Goal: Task Accomplishment & Management: Manage account settings

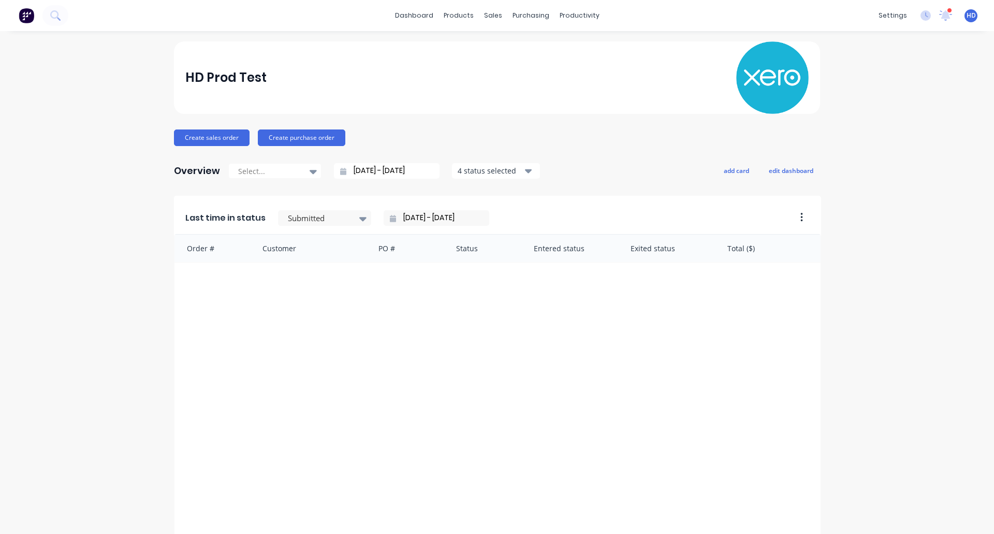
click at [960, 23] on div "settings 10 new notifications Mark all as read Harry mentioned you in a message…" at bounding box center [934, 16] width 121 height 16
click at [967, 18] on span "HD" at bounding box center [971, 15] width 9 height 9
click at [596, 111] on div "Timesheets" at bounding box center [597, 112] width 39 height 9
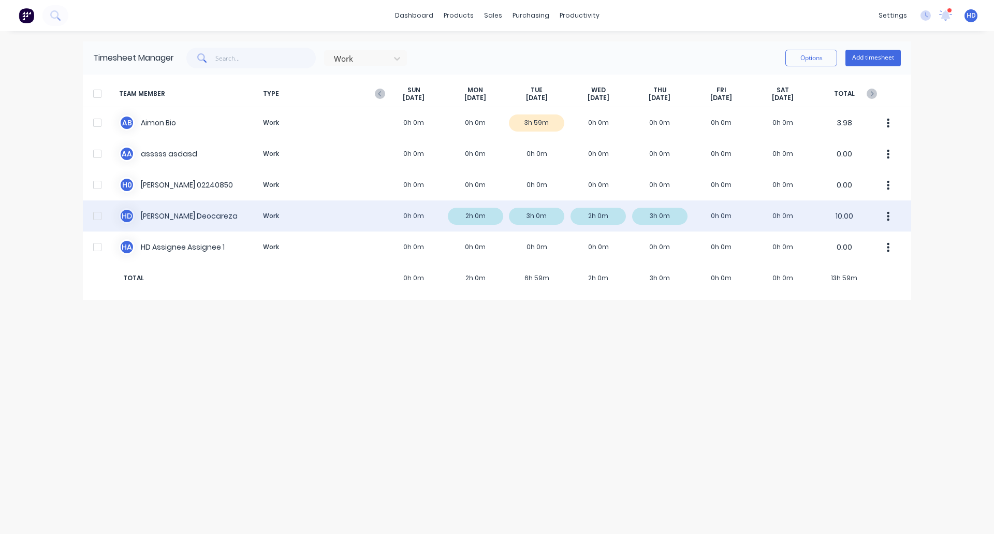
click at [100, 219] on div at bounding box center [97, 216] width 21 height 21
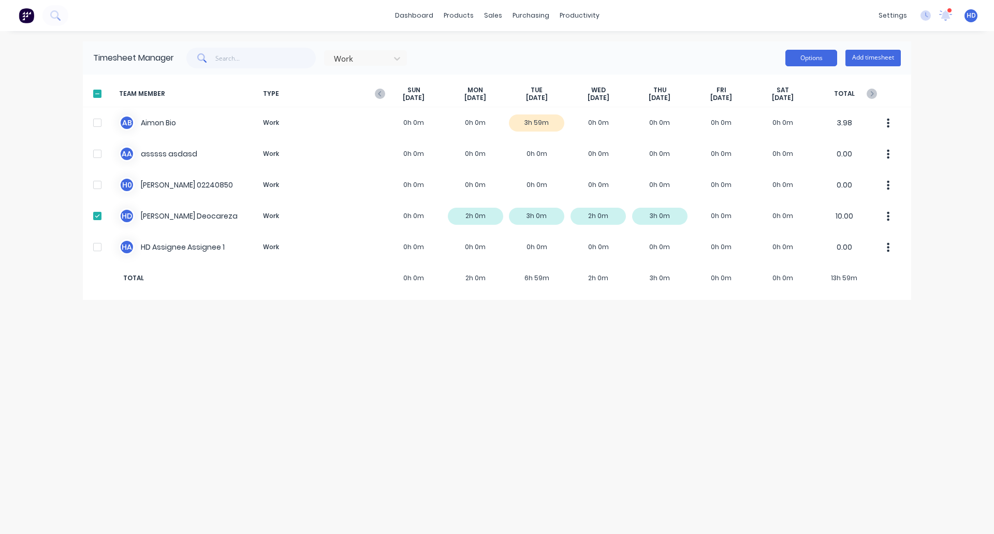
click at [796, 61] on button "Options" at bounding box center [812, 58] width 52 height 17
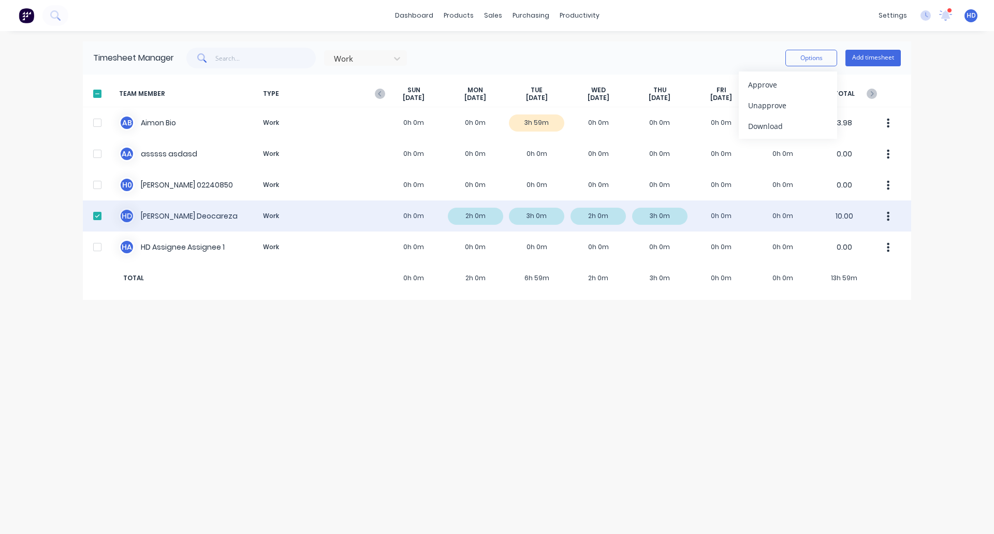
click at [888, 217] on icon "button" at bounding box center [888, 216] width 3 height 11
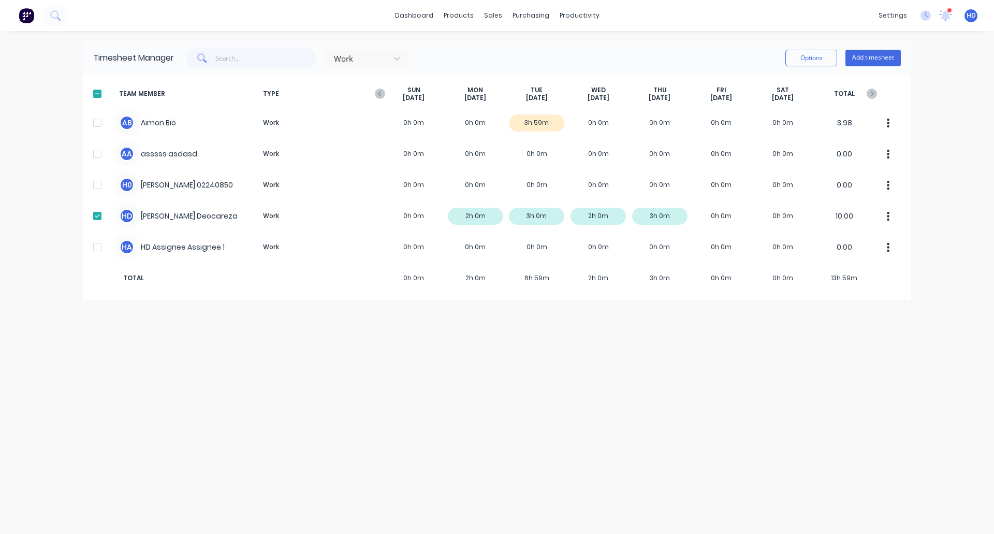
click at [642, 442] on div "Timesheet Manager Work Options Add timesheet TEAM MEMBER TYPE SUN Sep 28th MON …" at bounding box center [497, 282] width 829 height 482
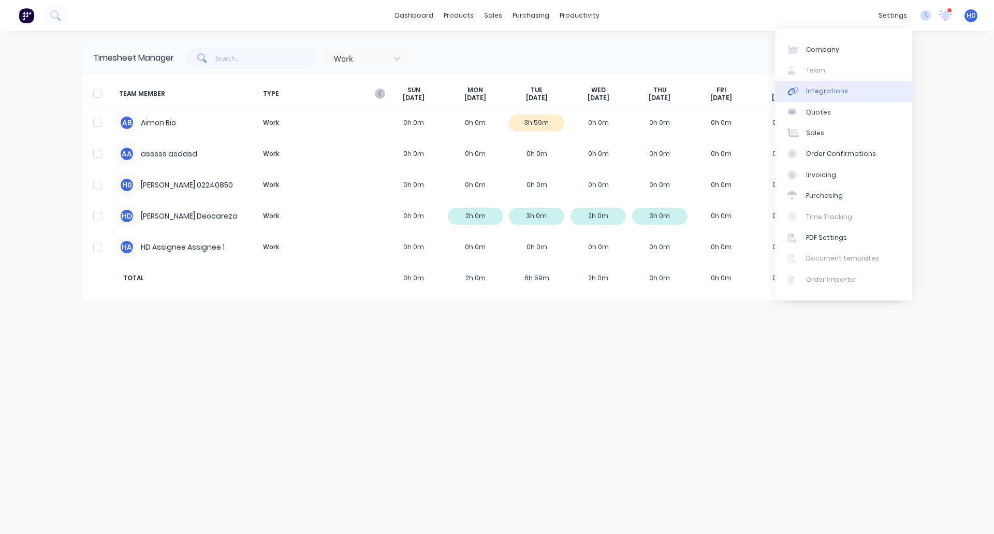
click at [818, 93] on div "Integrations" at bounding box center [827, 90] width 42 height 9
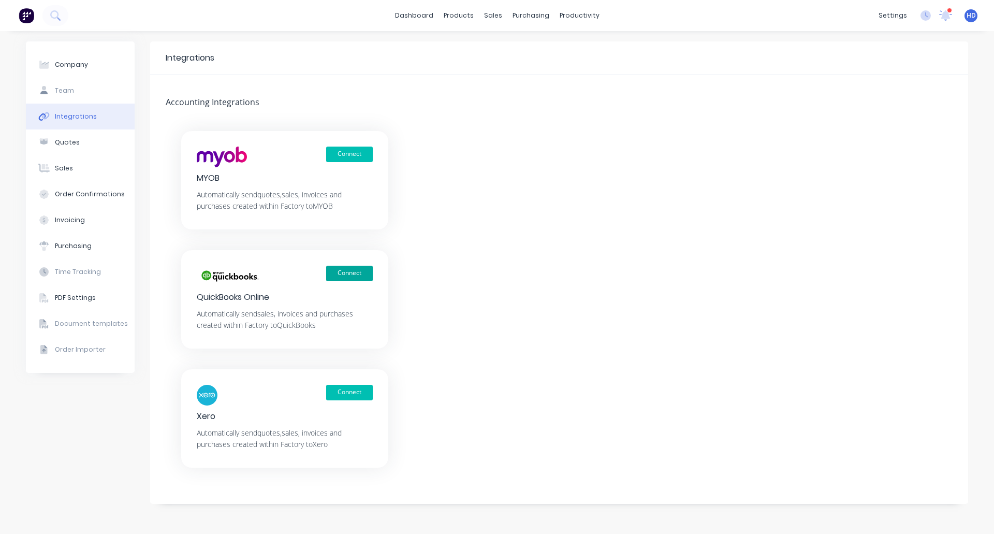
click at [351, 268] on button "Connect" at bounding box center [349, 274] width 47 height 16
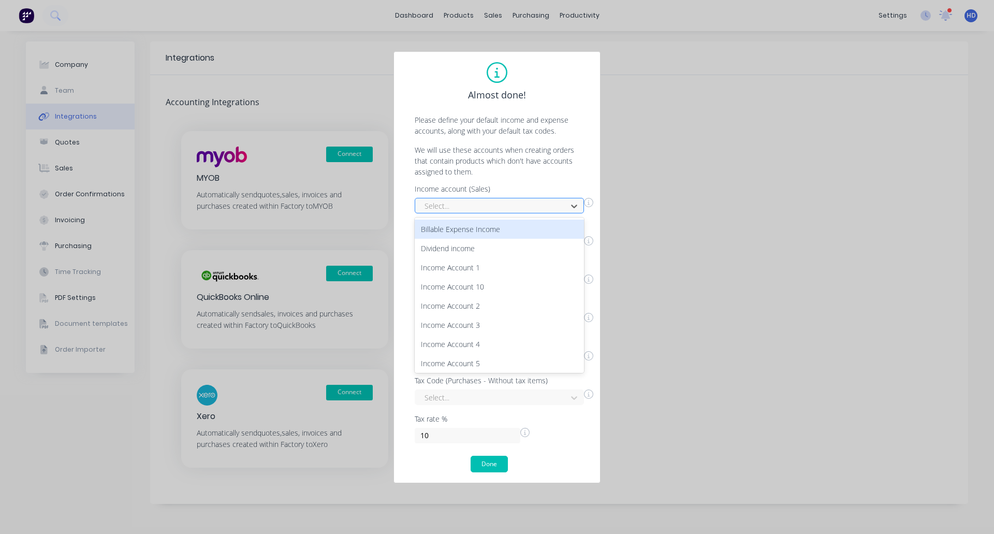
click at [504, 207] on div at bounding box center [493, 205] width 138 height 13
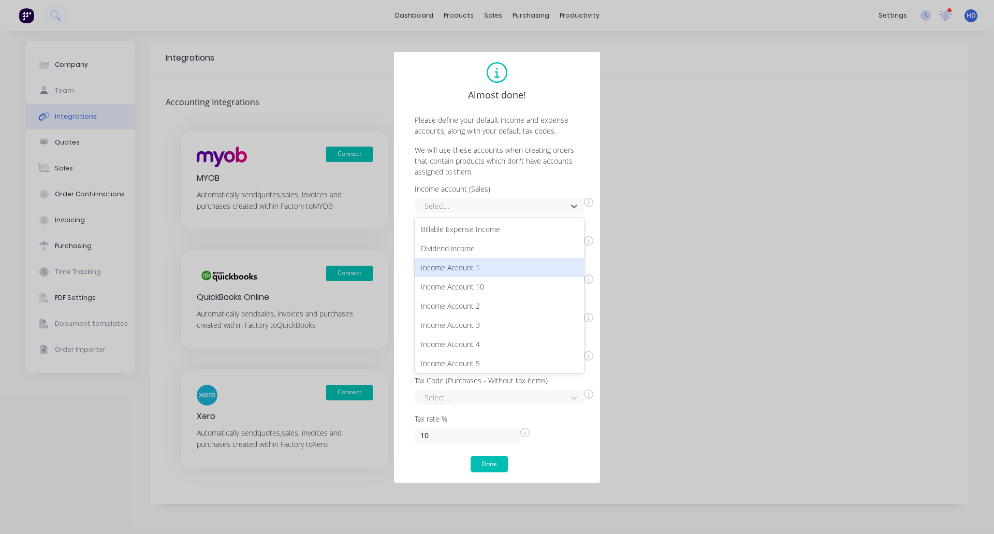
click at [498, 270] on div "Income Account 1" at bounding box center [499, 267] width 169 height 19
click at [541, 245] on div at bounding box center [493, 244] width 138 height 13
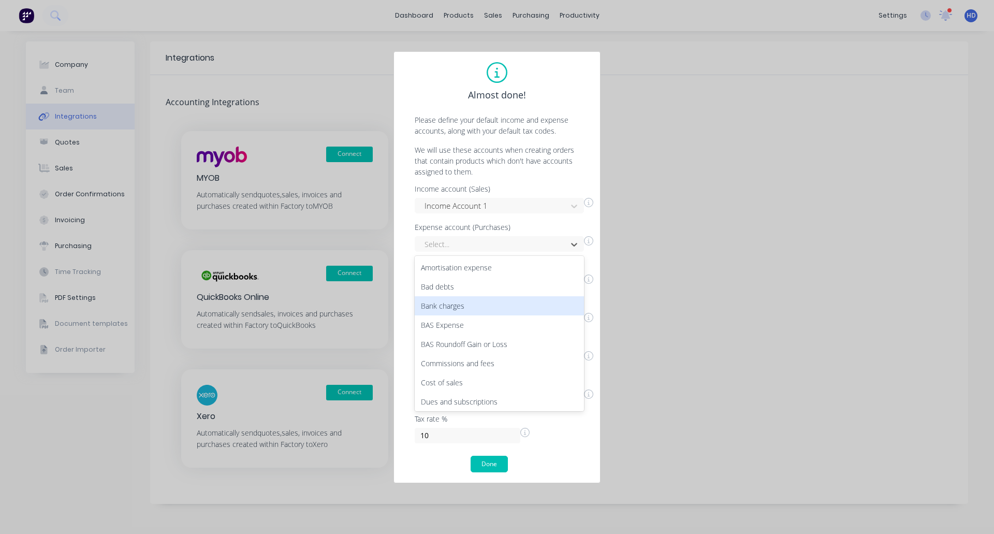
click at [515, 312] on div "Bank charges" at bounding box center [499, 305] width 169 height 19
click at [526, 288] on div at bounding box center [493, 282] width 138 height 13
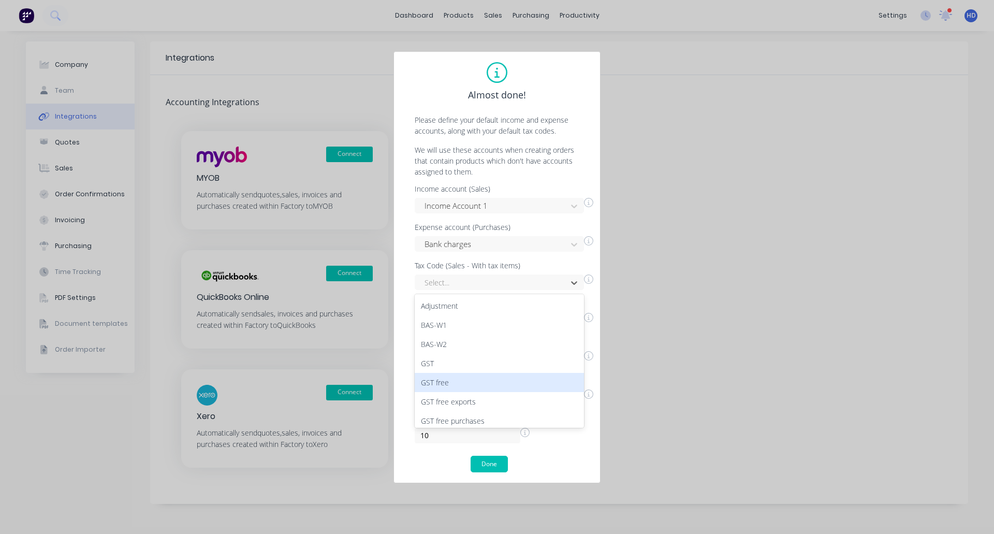
click at [510, 389] on div "GST free" at bounding box center [499, 382] width 169 height 19
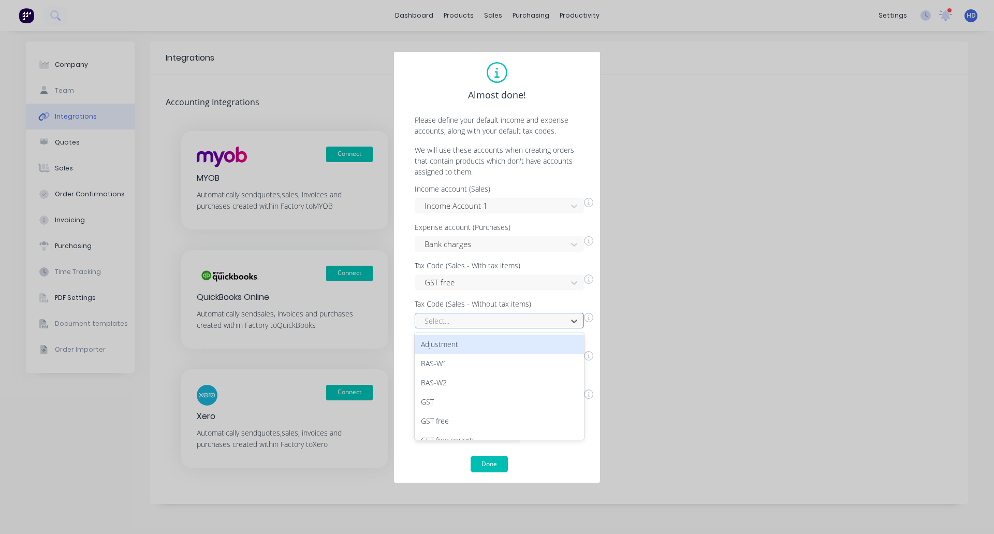
click at [538, 315] on div at bounding box center [493, 320] width 138 height 13
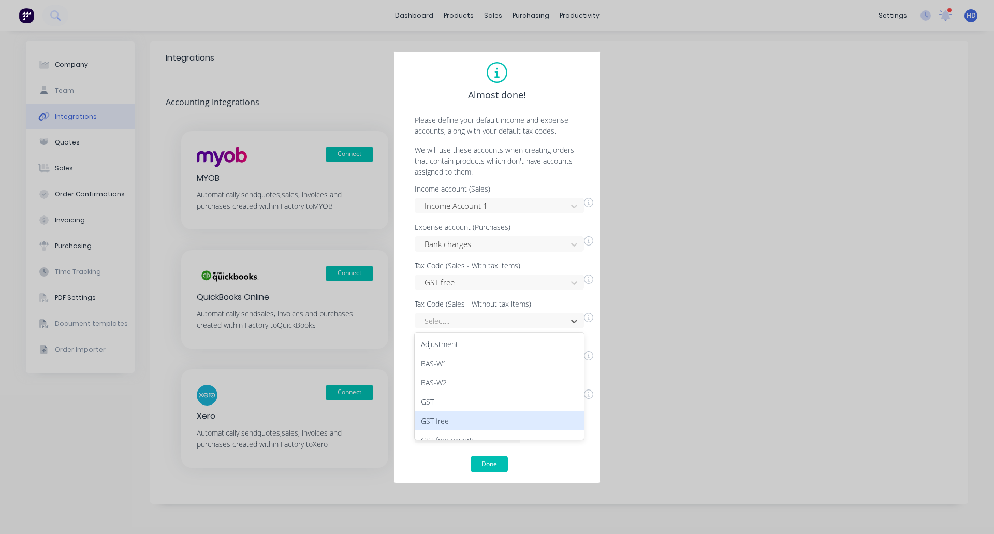
click at [501, 423] on div "GST free" at bounding box center [499, 420] width 169 height 19
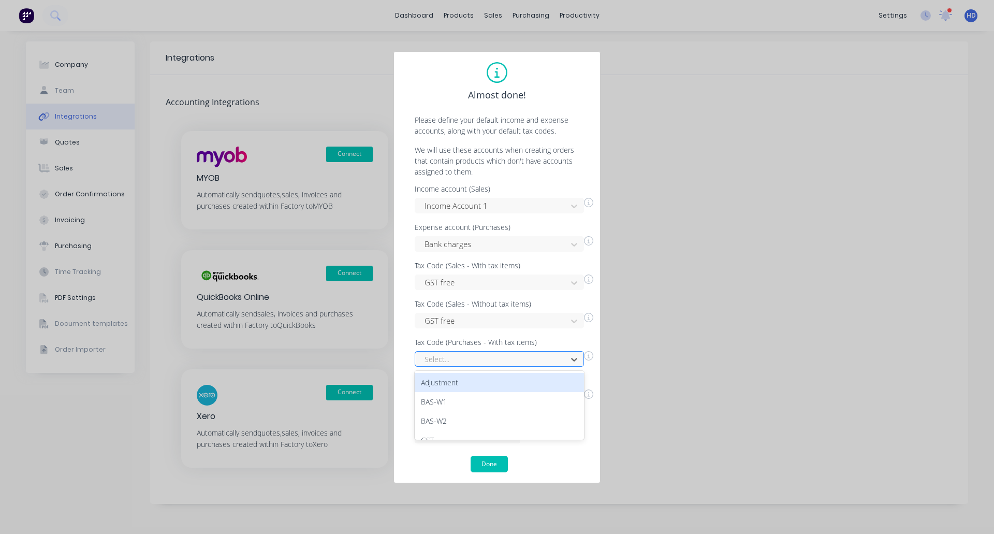
click at [533, 361] on div at bounding box center [493, 359] width 138 height 13
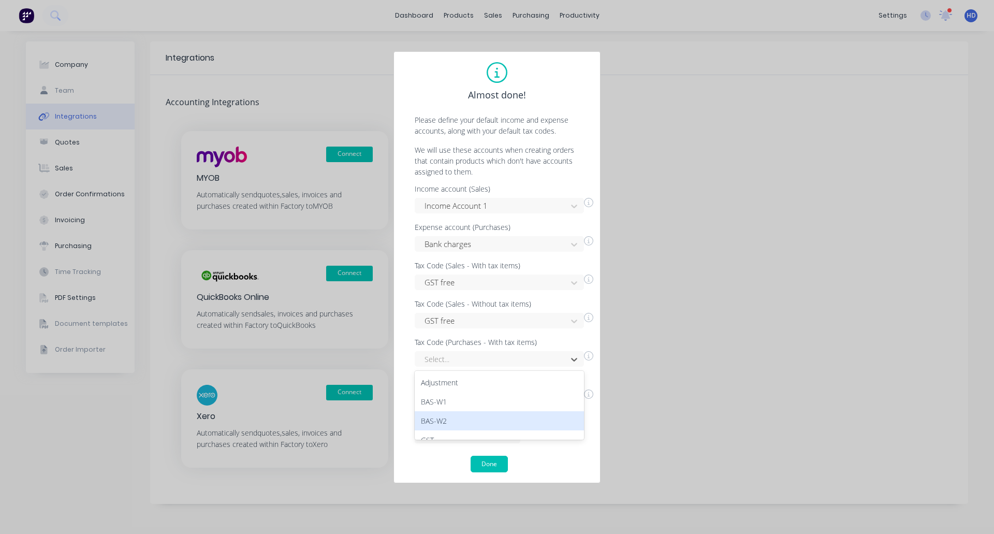
click at [499, 423] on div "BAS-W2" at bounding box center [499, 420] width 169 height 19
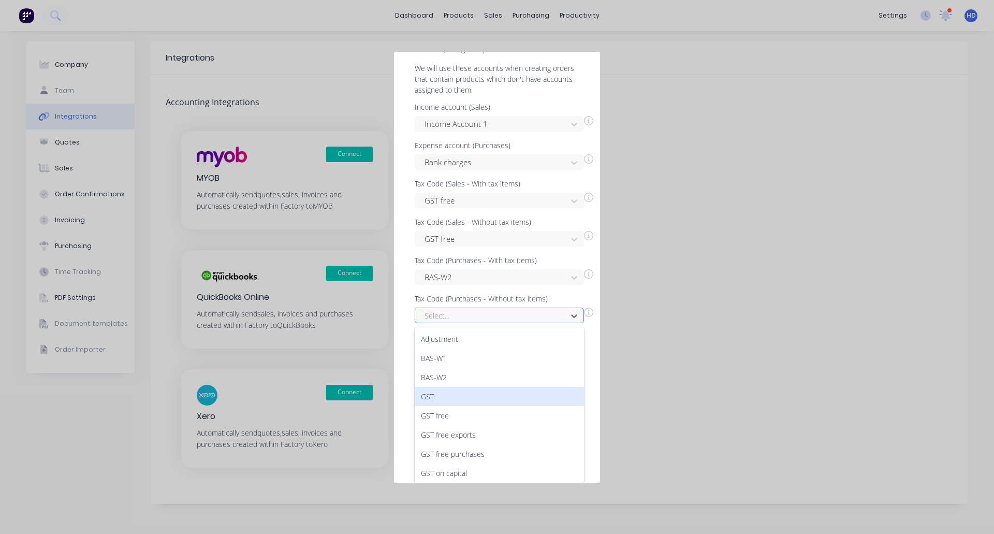
click at [478, 323] on div "14 results available. Use Up and Down to choose options, press Enter to select …" at bounding box center [499, 316] width 169 height 16
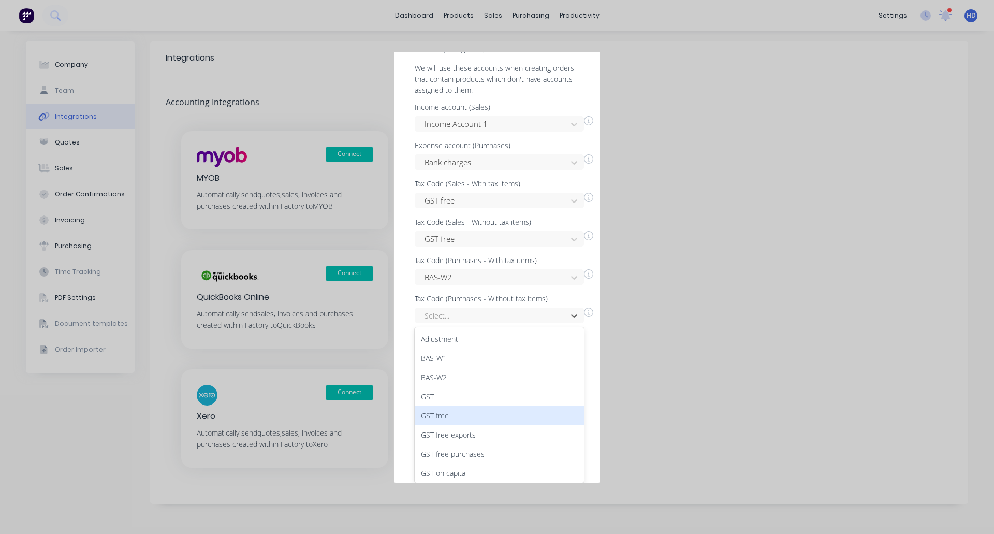
click at [456, 414] on div "GST free" at bounding box center [499, 415] width 169 height 19
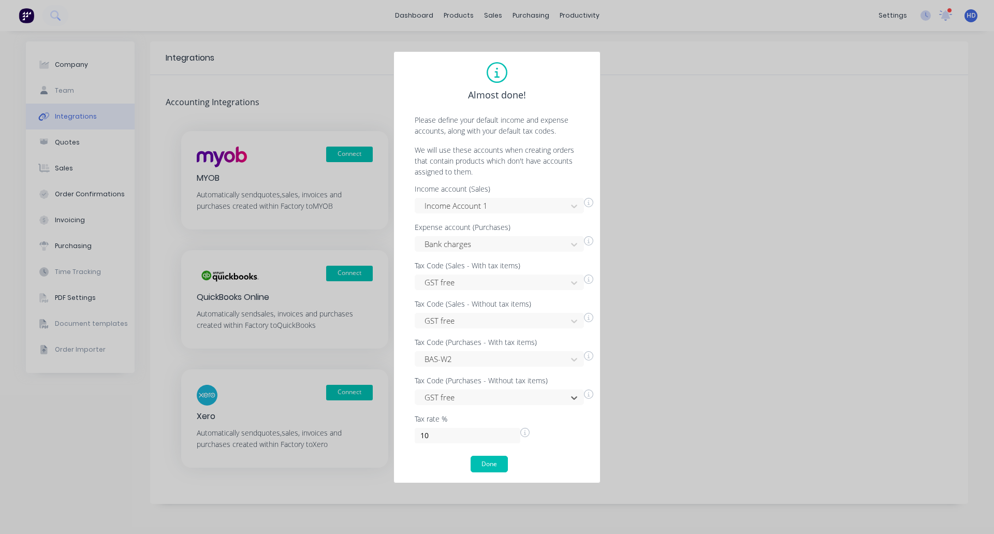
scroll to position [0, 0]
click at [495, 469] on button "Done" at bounding box center [489, 464] width 37 height 17
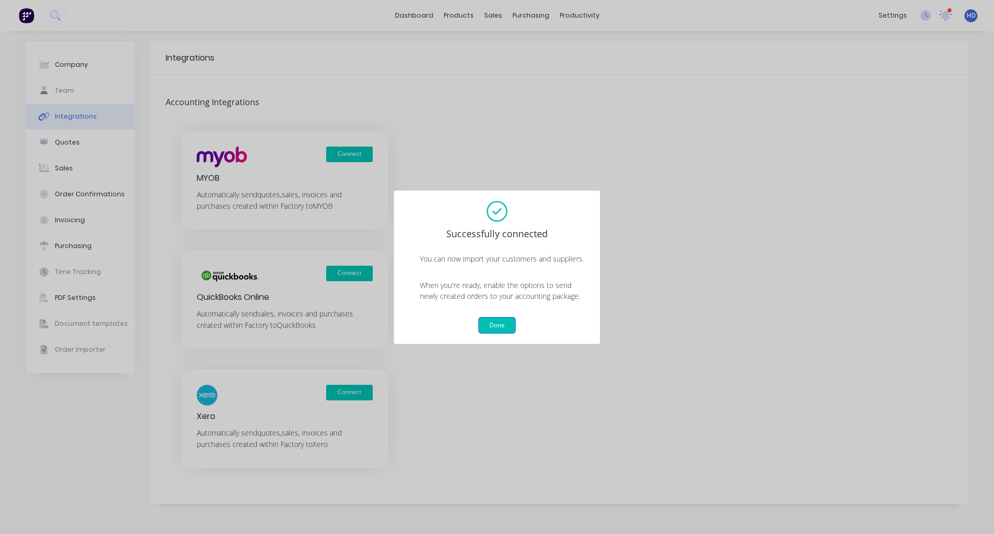
click at [501, 321] on button "Done" at bounding box center [497, 325] width 37 height 17
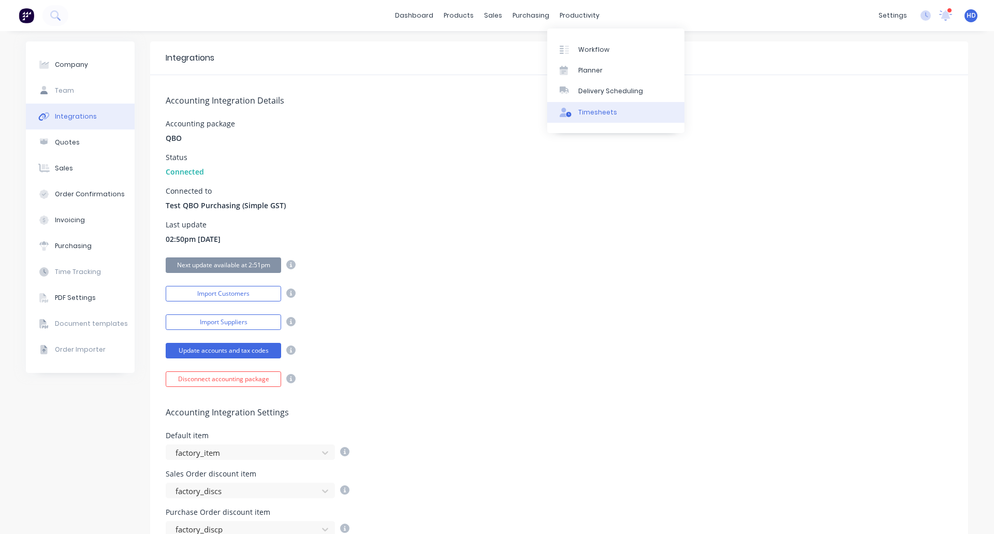
click at [601, 118] on link "Timesheets" at bounding box center [615, 112] width 137 height 21
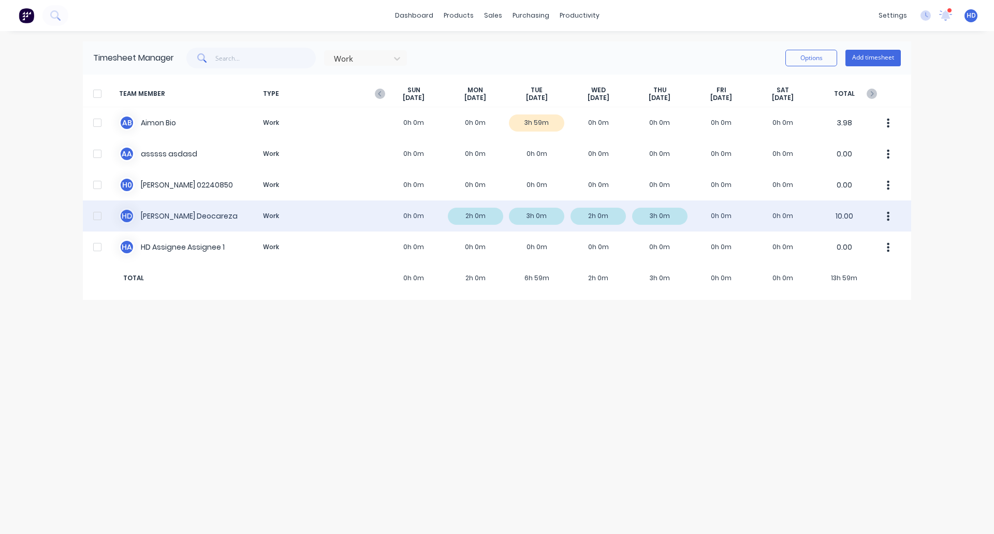
click at [97, 211] on div at bounding box center [97, 216] width 21 height 21
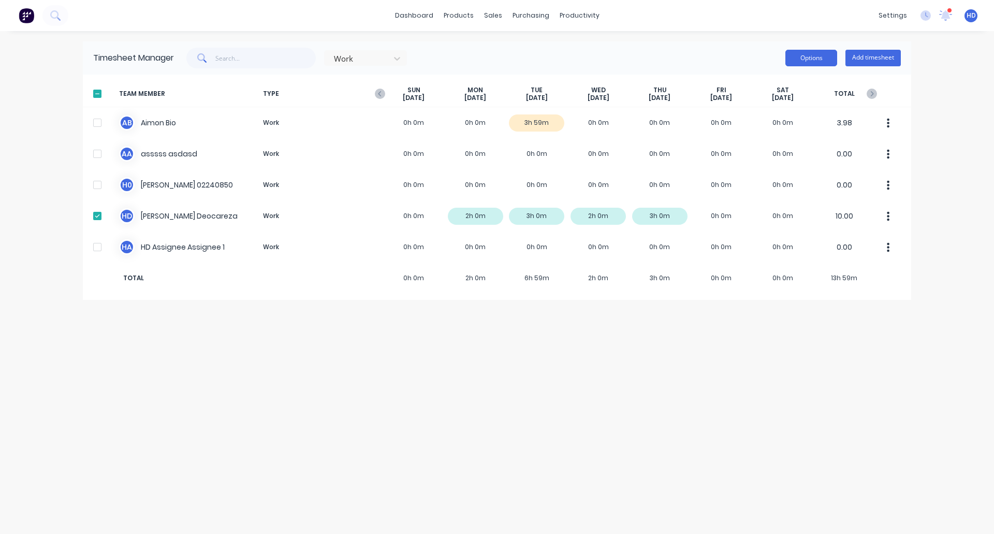
click at [821, 51] on button "Options" at bounding box center [812, 58] width 52 height 17
click at [502, 46] on div "Product Catalogue" at bounding box center [504, 49] width 64 height 9
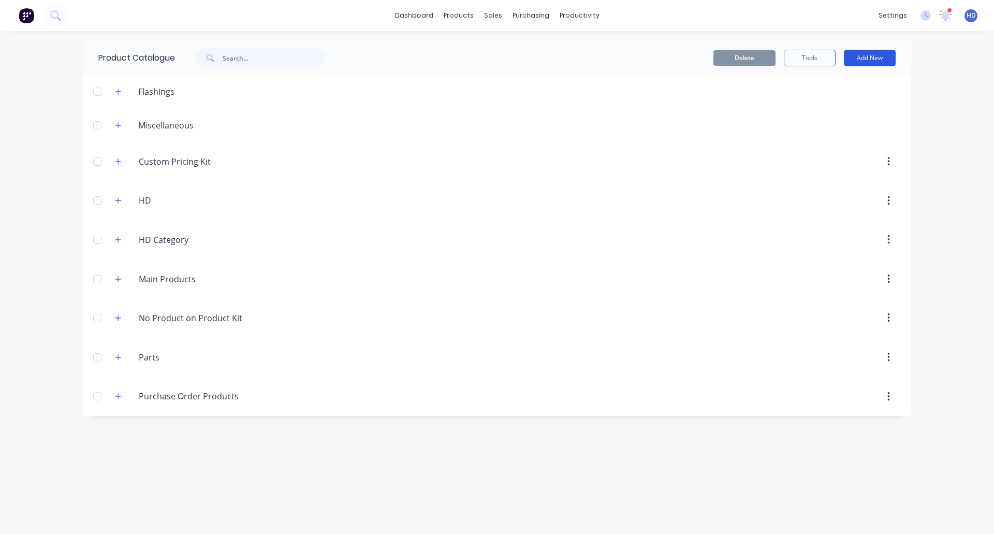
click at [876, 59] on button "Add New" at bounding box center [870, 58] width 52 height 17
click at [851, 120] on div "Product" at bounding box center [847, 126] width 80 height 15
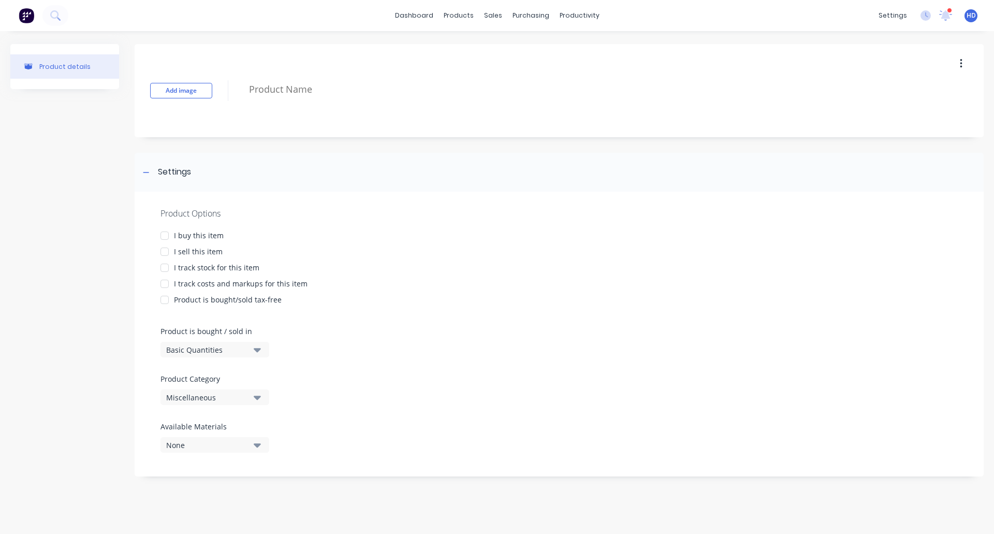
click at [162, 234] on div at bounding box center [164, 235] width 21 height 21
click at [169, 254] on div at bounding box center [164, 251] width 21 height 21
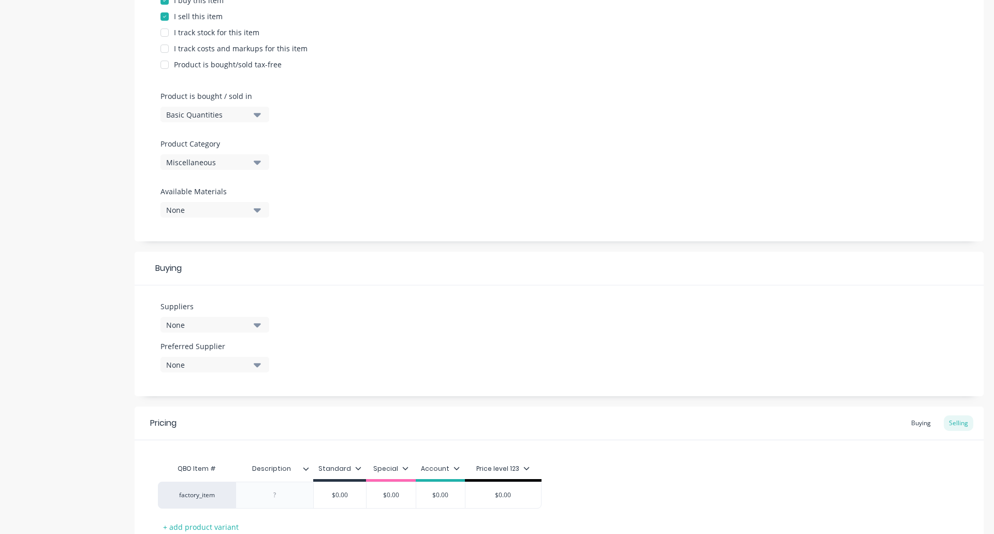
scroll to position [236, 0]
drag, startPoint x: 169, startPoint y: 36, endPoint x: 167, endPoint y: 48, distance: 12.7
click at [167, 48] on div "Product Options I buy this item I sell this item I track stock for this item I …" at bounding box center [559, 98] width 849 height 285
click at [167, 48] on div at bounding box center [164, 48] width 21 height 21
type textarea "x"
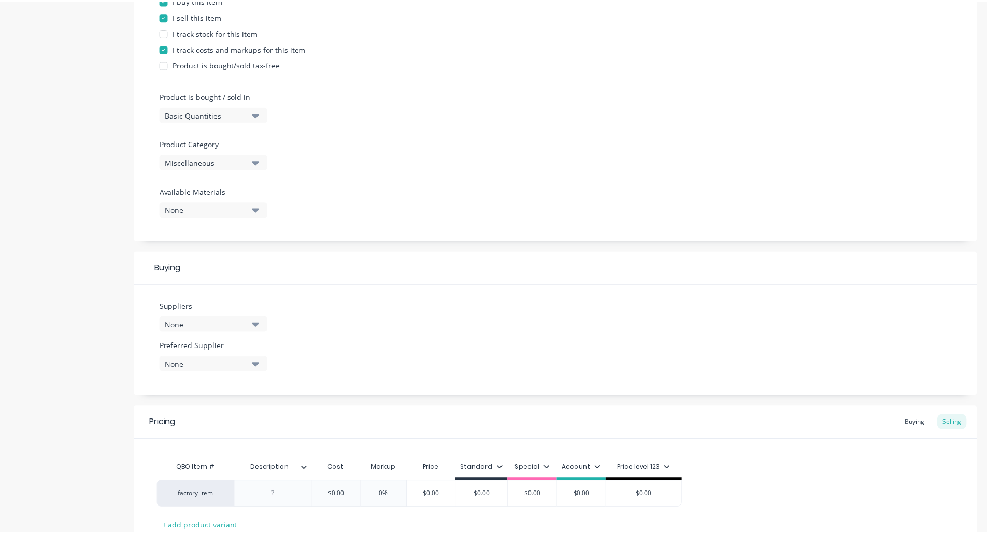
scroll to position [312, 0]
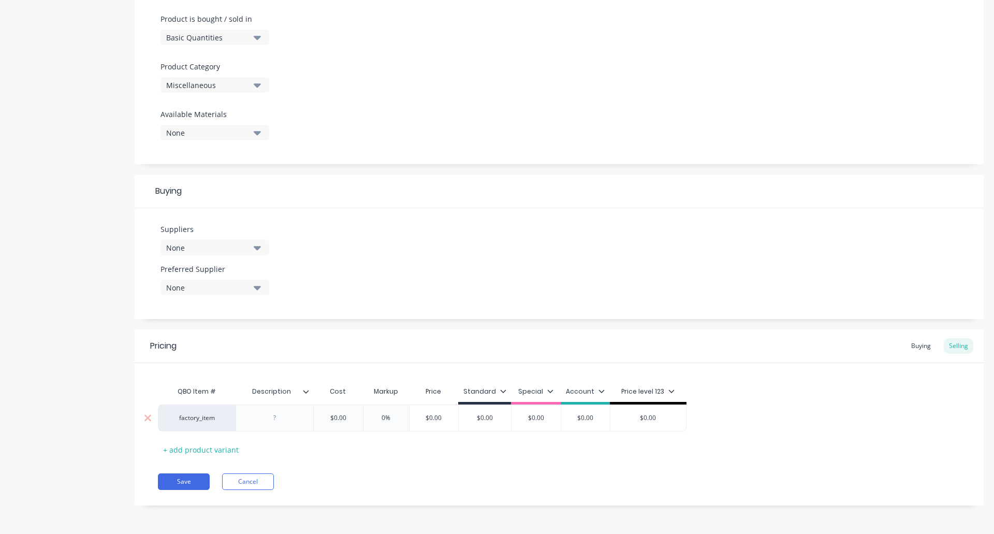
click at [294, 428] on div at bounding box center [275, 417] width 78 height 27
click at [286, 418] on div at bounding box center [275, 417] width 52 height 13
type textarea "x"
click at [253, 484] on button "Cancel" at bounding box center [248, 481] width 52 height 17
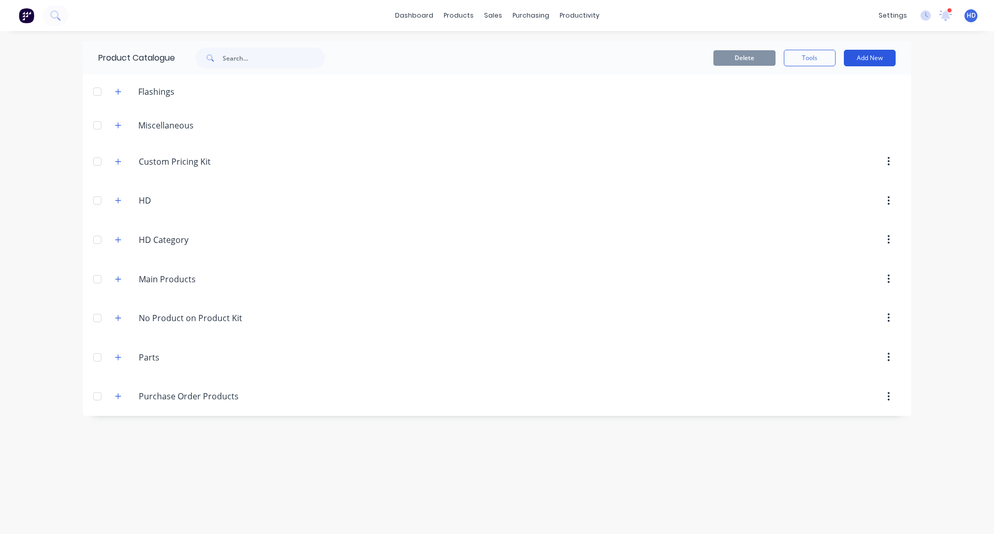
click at [877, 60] on button "Add New" at bounding box center [870, 58] width 52 height 17
click at [122, 278] on button "button" at bounding box center [118, 278] width 13 height 13
click at [859, 54] on button "Add New" at bounding box center [870, 58] width 52 height 17
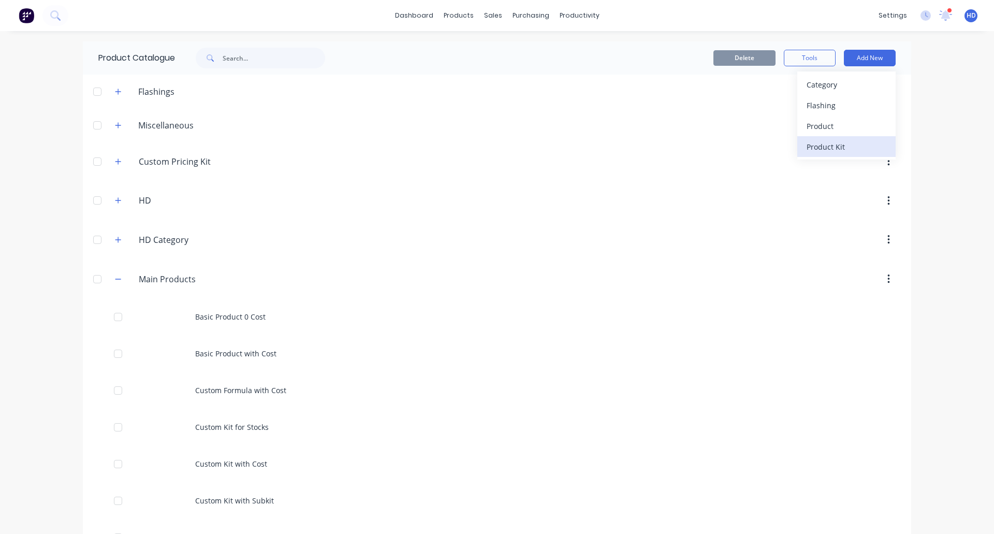
click at [849, 137] on button "Product Kit" at bounding box center [847, 146] width 98 height 21
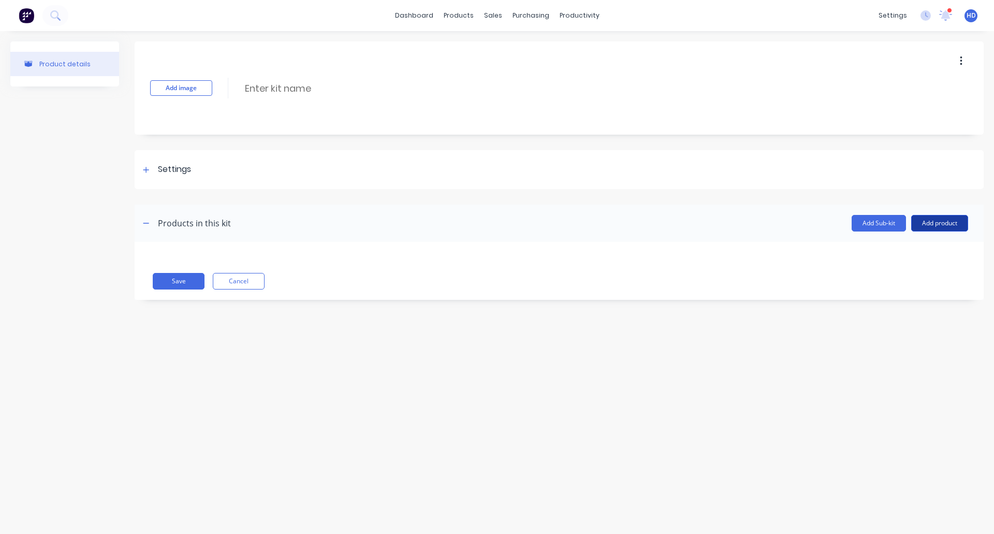
click at [933, 223] on button "Add product" at bounding box center [939, 223] width 57 height 17
click at [892, 250] on div "Product catalogue" at bounding box center [919, 249] width 80 height 15
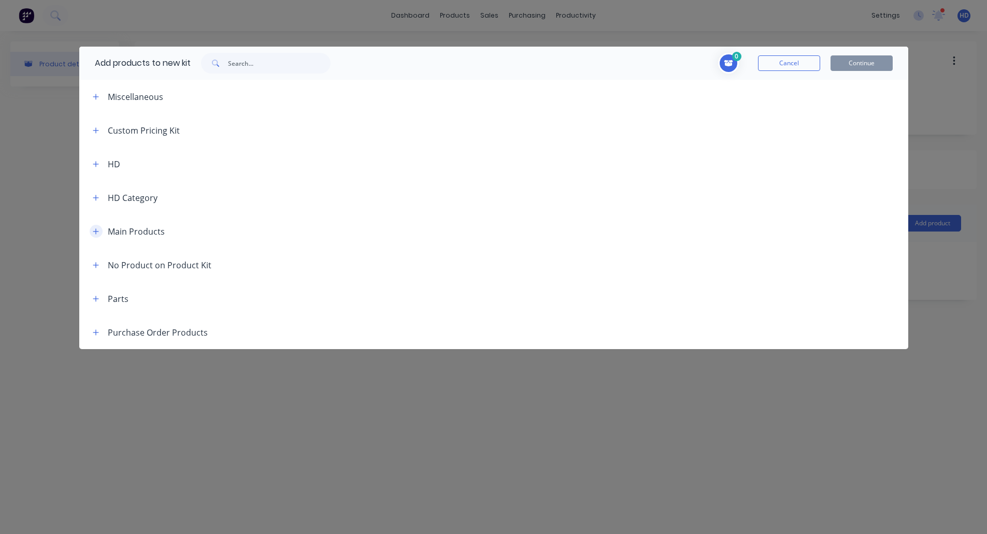
click at [96, 225] on button "button" at bounding box center [96, 231] width 13 height 13
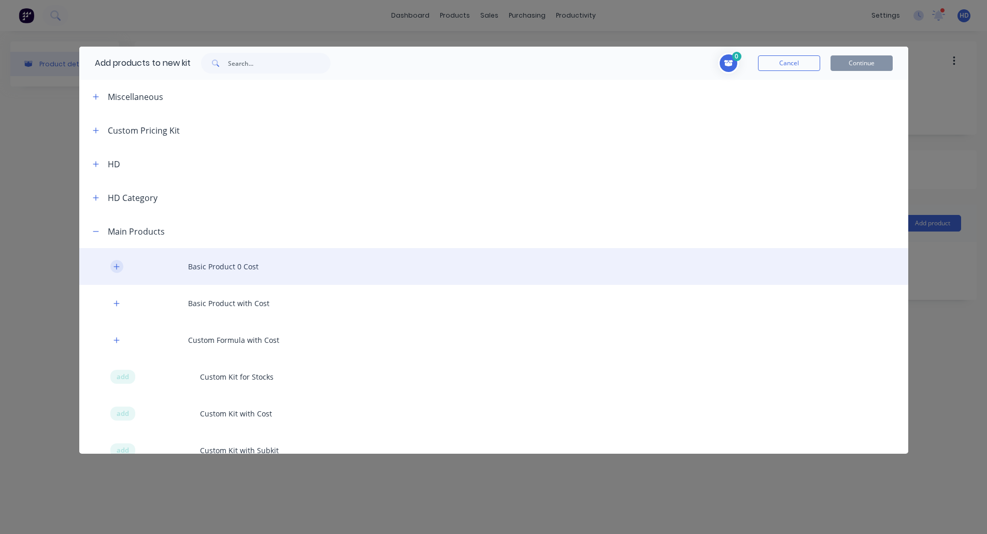
click at [114, 264] on icon "button" at bounding box center [116, 266] width 6 height 7
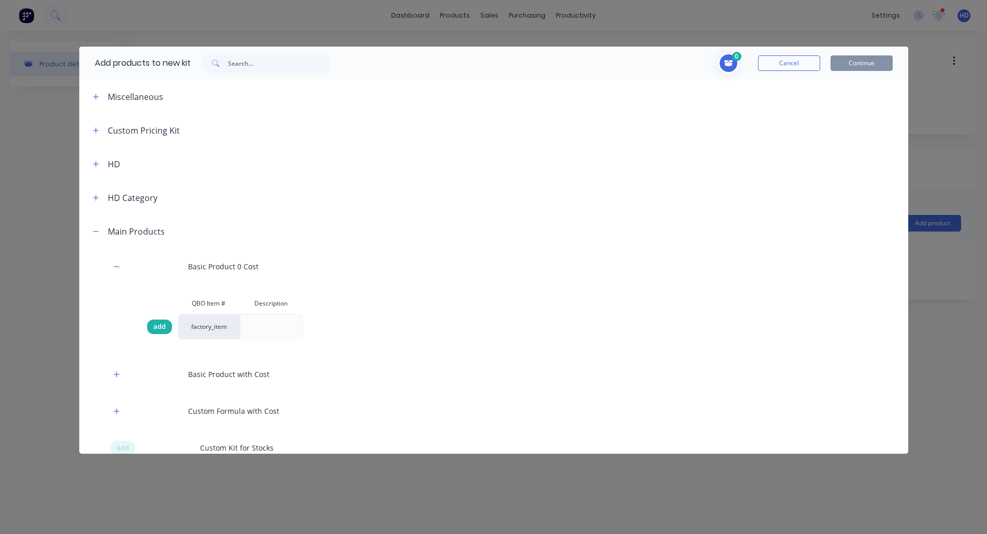
click at [167, 324] on div "add" at bounding box center [159, 327] width 25 height 15
click at [873, 56] on button "Continue" at bounding box center [861, 63] width 62 height 16
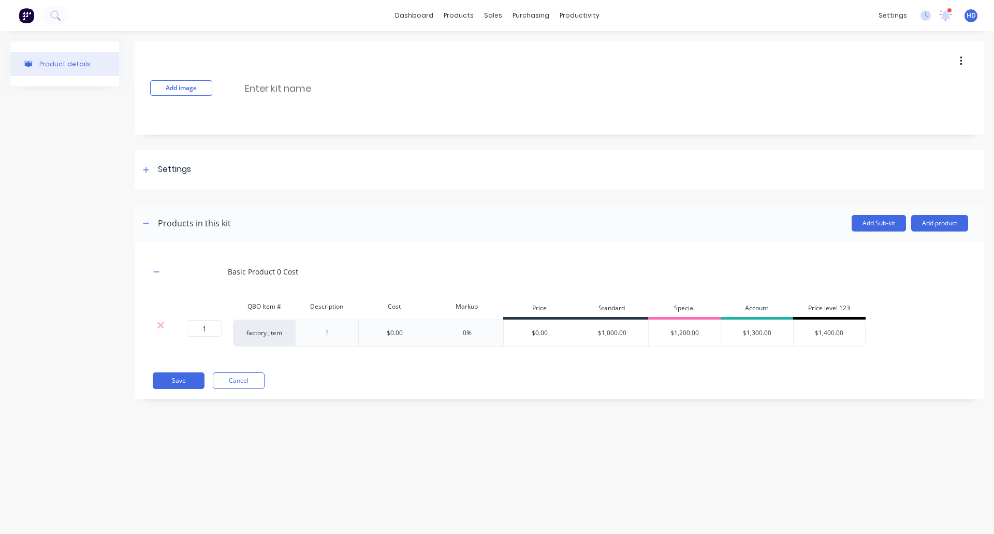
click at [392, 334] on div "$0.00" at bounding box center [395, 332] width 16 height 9
click at [235, 383] on button "Cancel" at bounding box center [239, 380] width 52 height 17
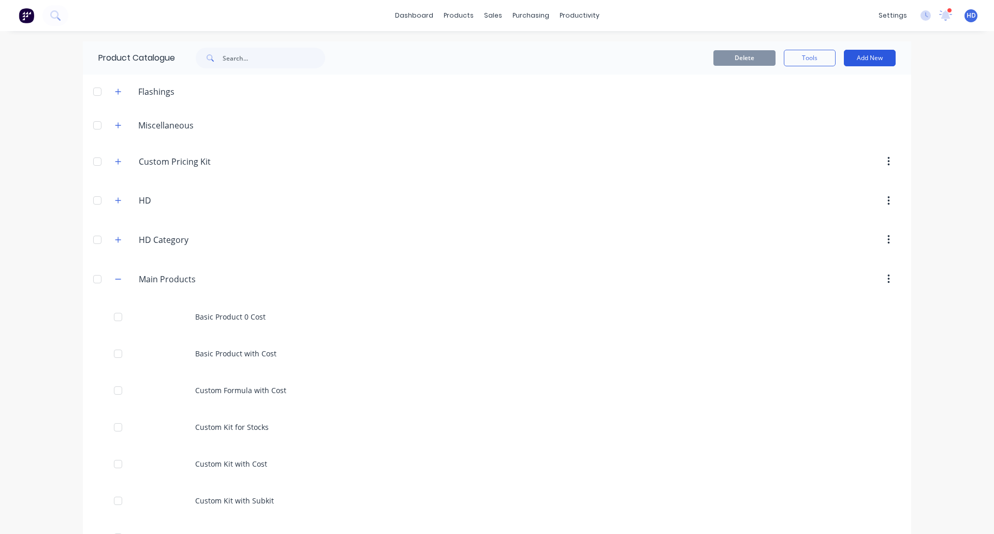
click at [865, 54] on button "Add New" at bounding box center [870, 58] width 52 height 17
click at [836, 144] on div "Product Kit" at bounding box center [847, 146] width 80 height 15
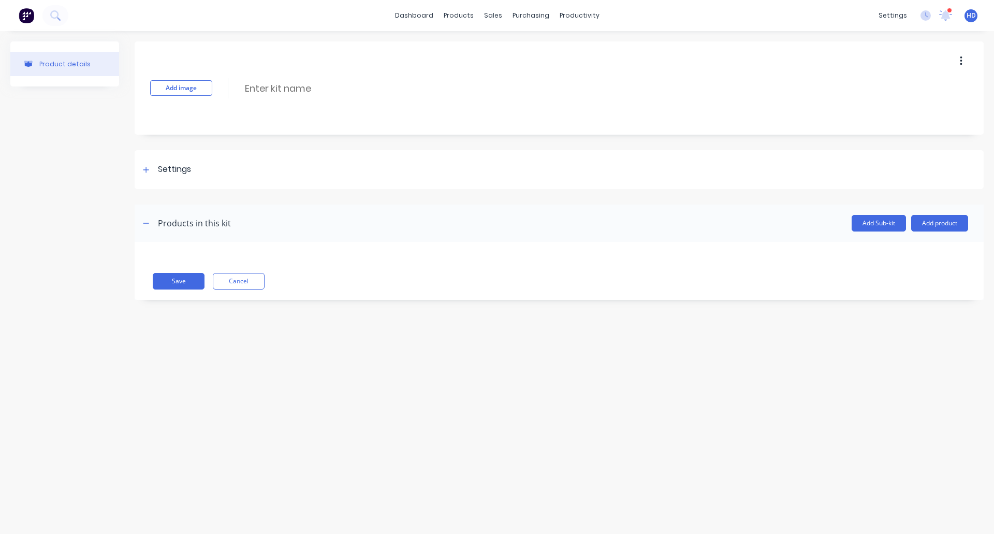
click at [925, 214] on header "Products in this kit Add Sub-kit Add product" at bounding box center [559, 223] width 849 height 37
click at [929, 223] on button "Add product" at bounding box center [939, 223] width 57 height 17
click at [900, 244] on div "Product catalogue" at bounding box center [919, 249] width 80 height 15
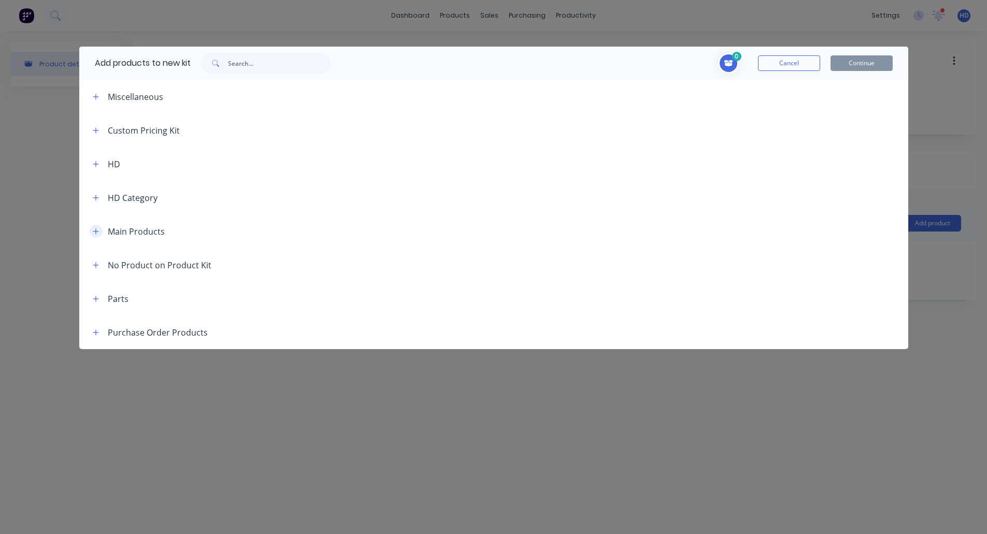
click at [93, 231] on icon "button" at bounding box center [96, 231] width 6 height 6
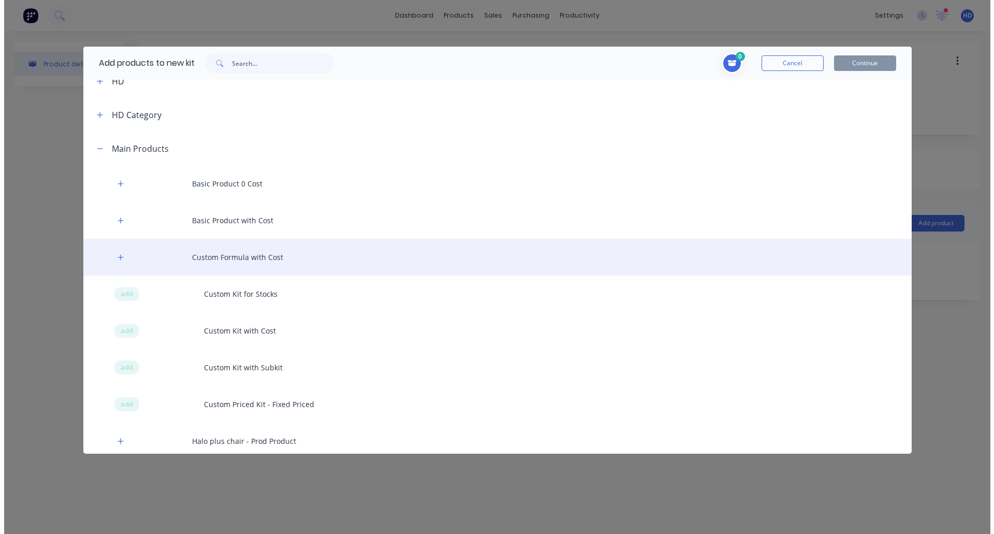
scroll to position [83, 0]
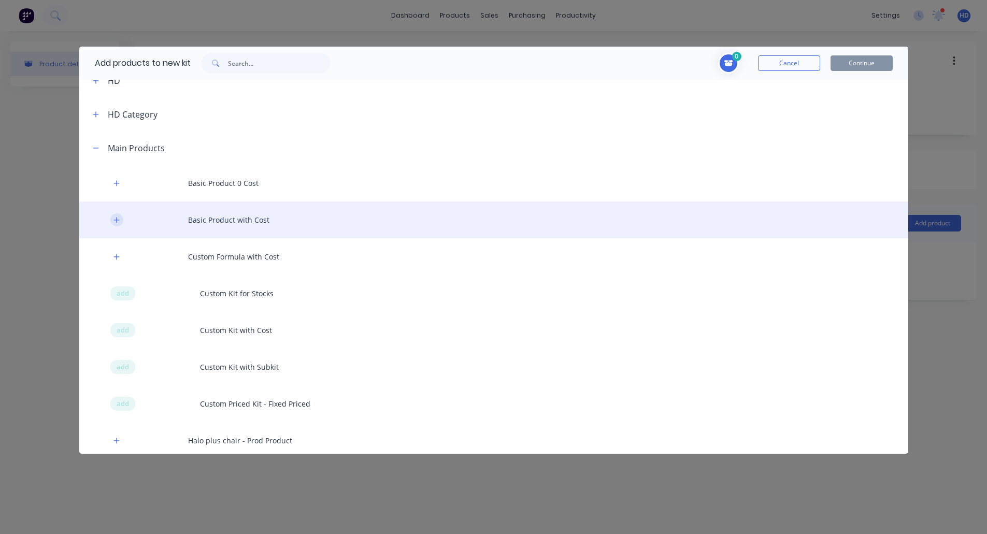
click at [115, 226] on button "button" at bounding box center [116, 219] width 13 height 13
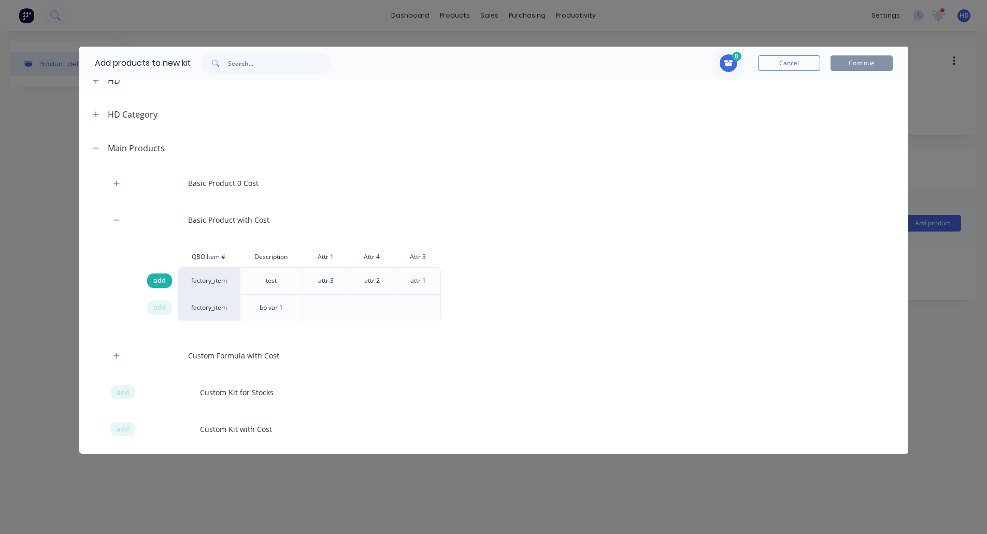
click at [155, 279] on span "add" at bounding box center [159, 281] width 12 height 10
click at [877, 64] on button "Continue" at bounding box center [861, 63] width 62 height 16
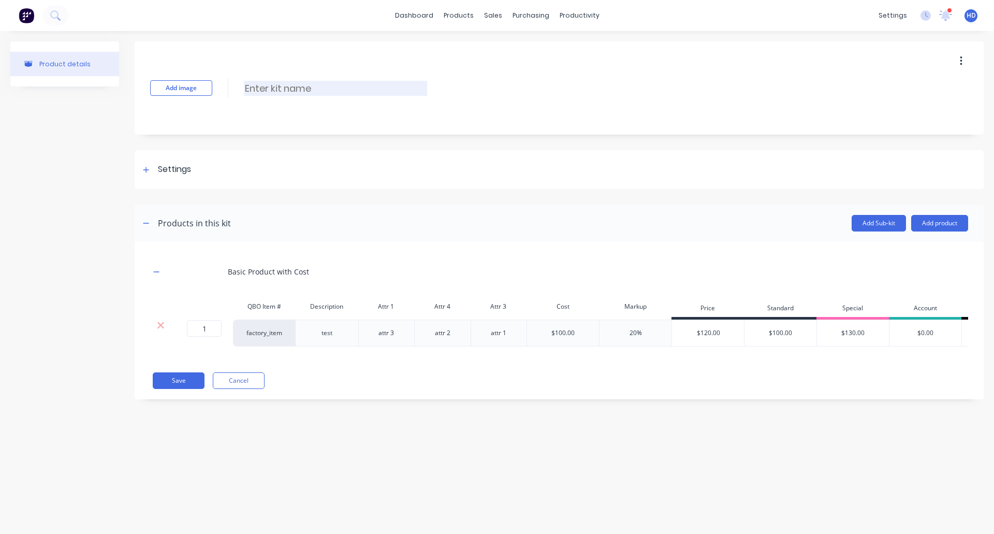
click at [281, 81] on input at bounding box center [335, 88] width 183 height 15
type input "Kit with"
type input "SKit with Cost"
click at [143, 168] on icon at bounding box center [146, 169] width 6 height 7
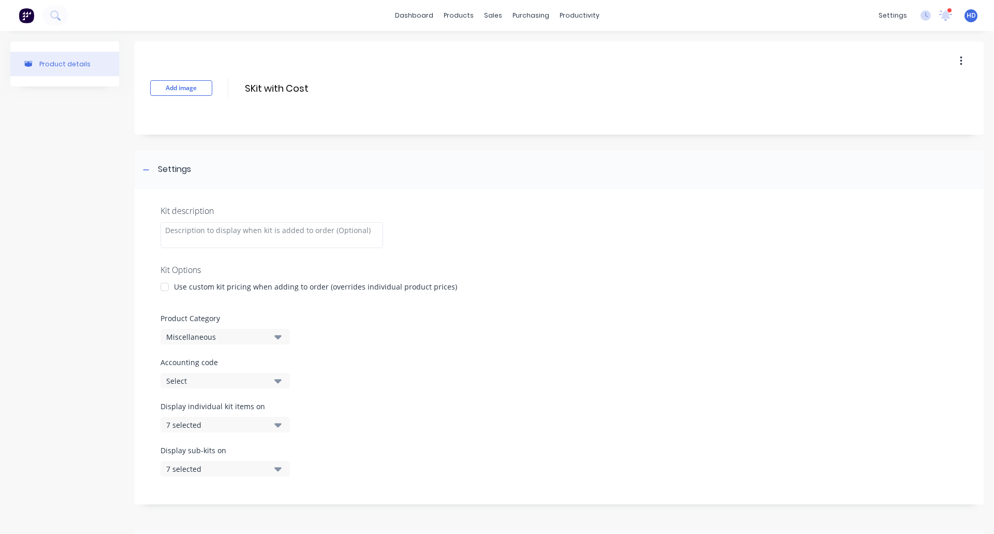
click at [226, 336] on div "Miscellaneous" at bounding box center [216, 336] width 100 height 11
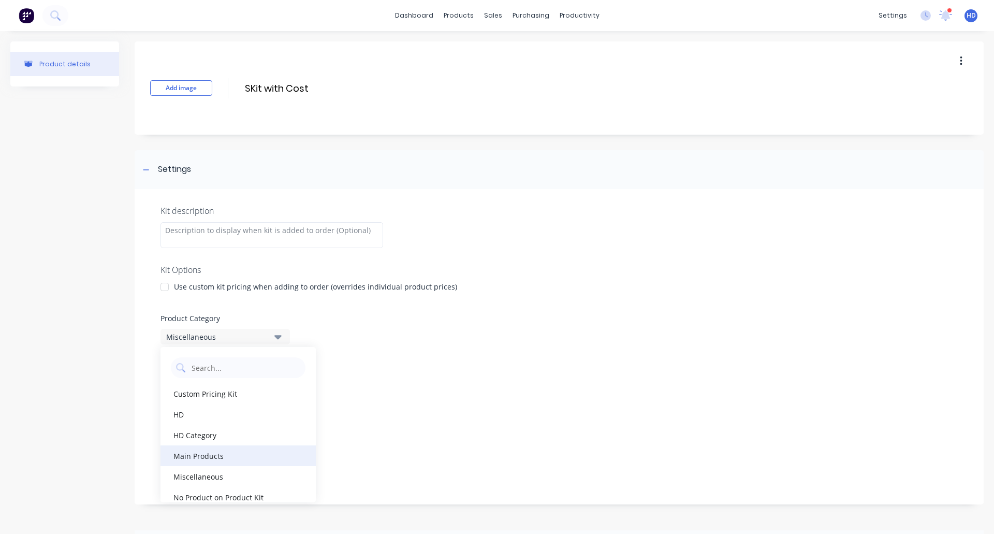
click at [228, 461] on div "Main Products" at bounding box center [238, 455] width 155 height 21
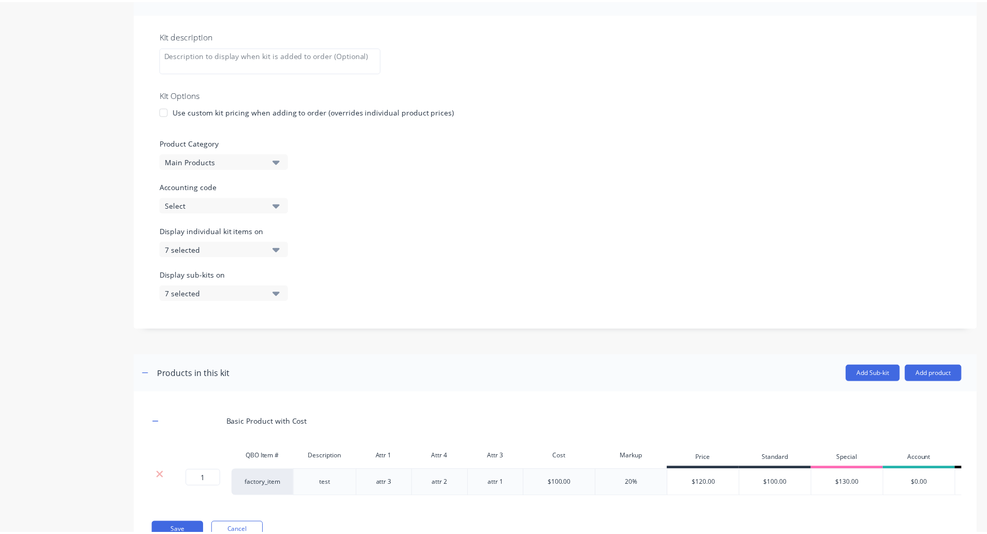
scroll to position [225, 0]
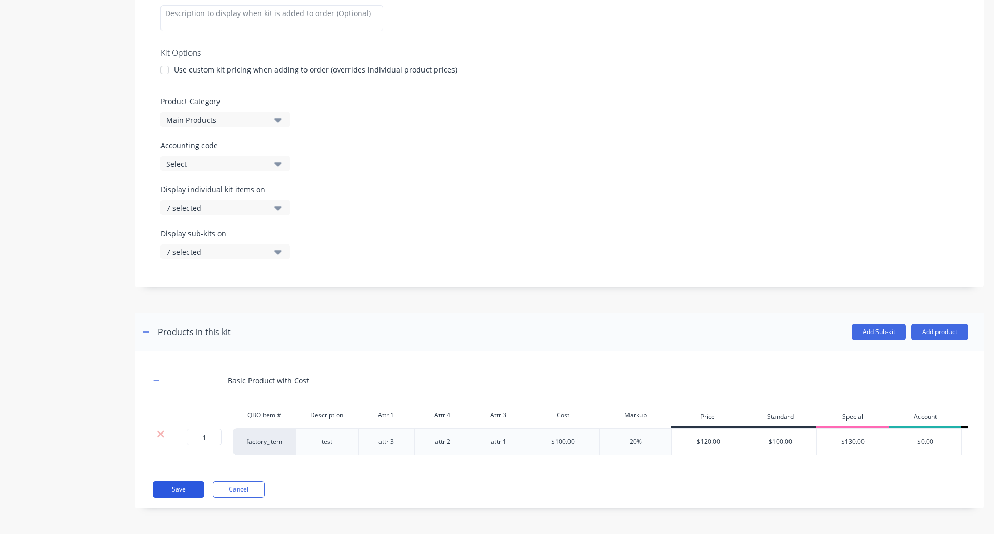
click at [156, 487] on button "Save" at bounding box center [179, 489] width 52 height 17
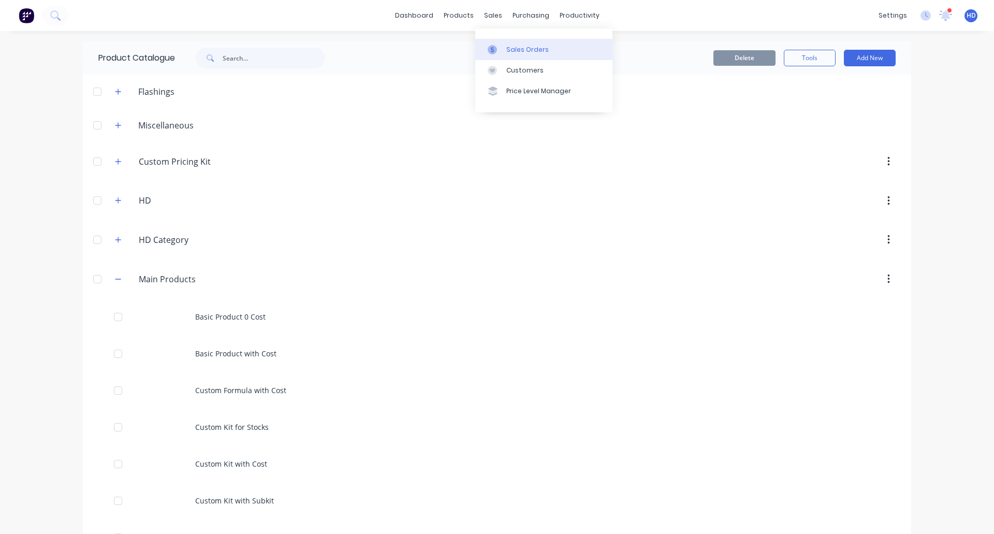
click at [534, 50] on div "Sales Orders" at bounding box center [527, 49] width 42 height 9
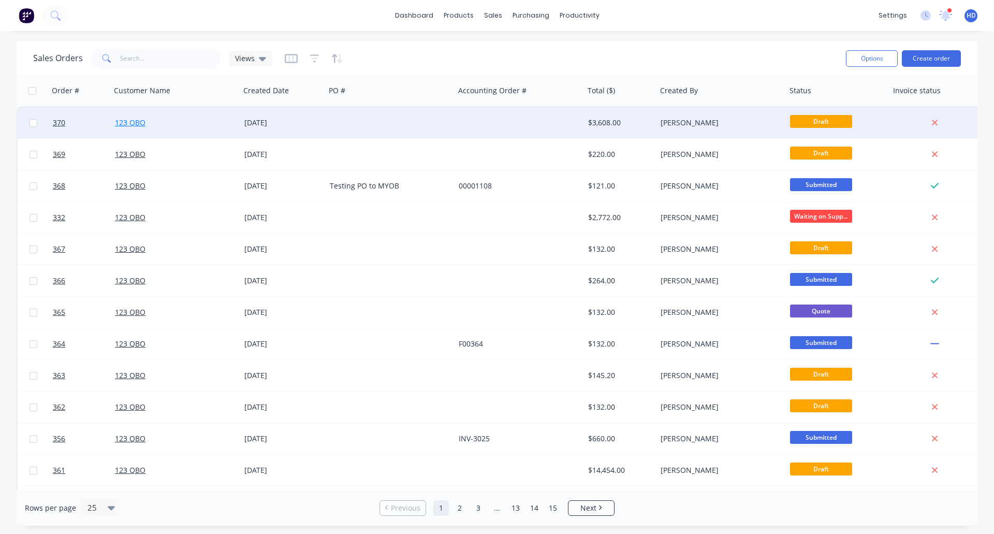
click at [132, 120] on link "123 QBO" at bounding box center [130, 123] width 31 height 10
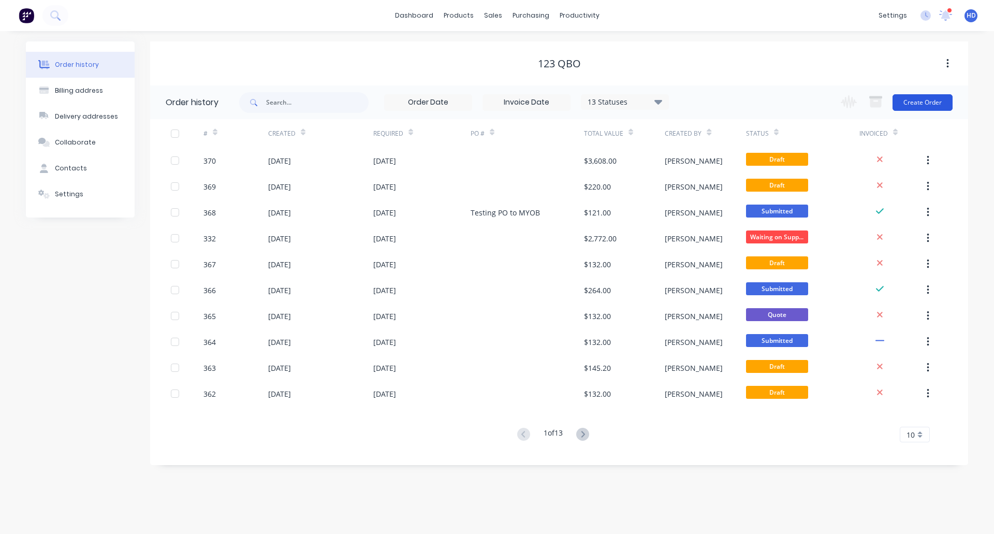
click at [923, 108] on button "Create Order" at bounding box center [923, 102] width 60 height 17
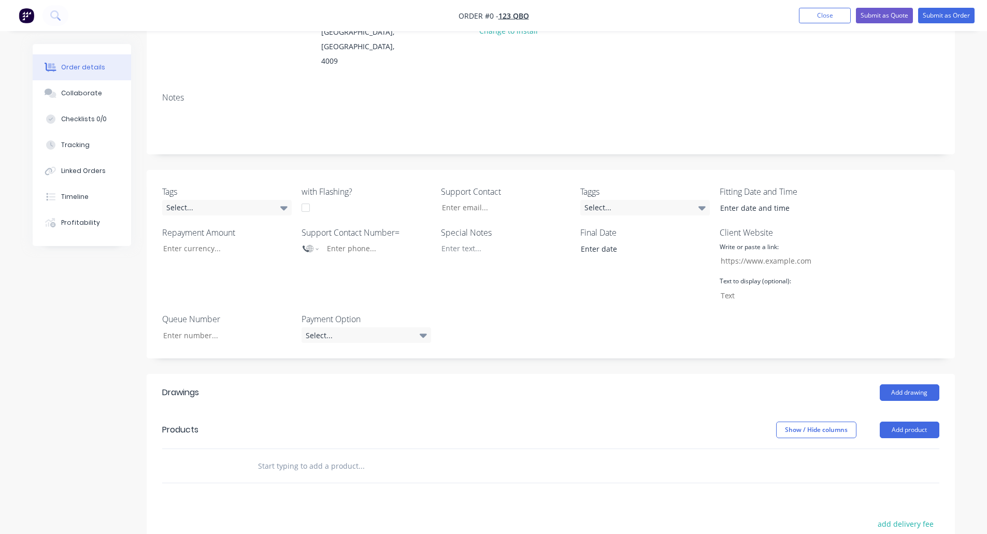
scroll to position [150, 0]
click at [902, 421] on button "Add product" at bounding box center [909, 429] width 60 height 17
click at [900, 421] on button "Add product" at bounding box center [909, 429] width 60 height 17
click at [887, 448] on div "Product catalogue" at bounding box center [890, 455] width 80 height 15
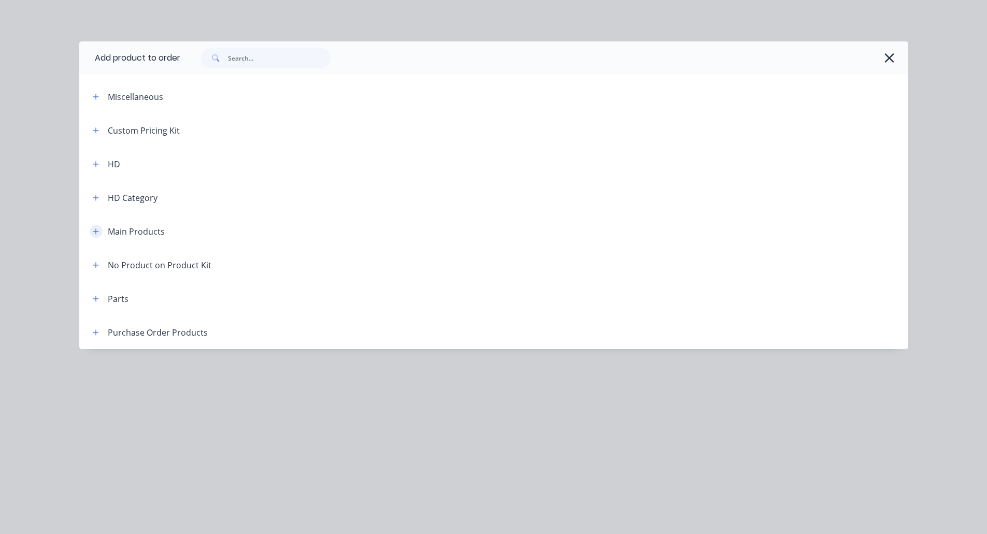
click at [93, 228] on icon "button" at bounding box center [96, 231] width 6 height 7
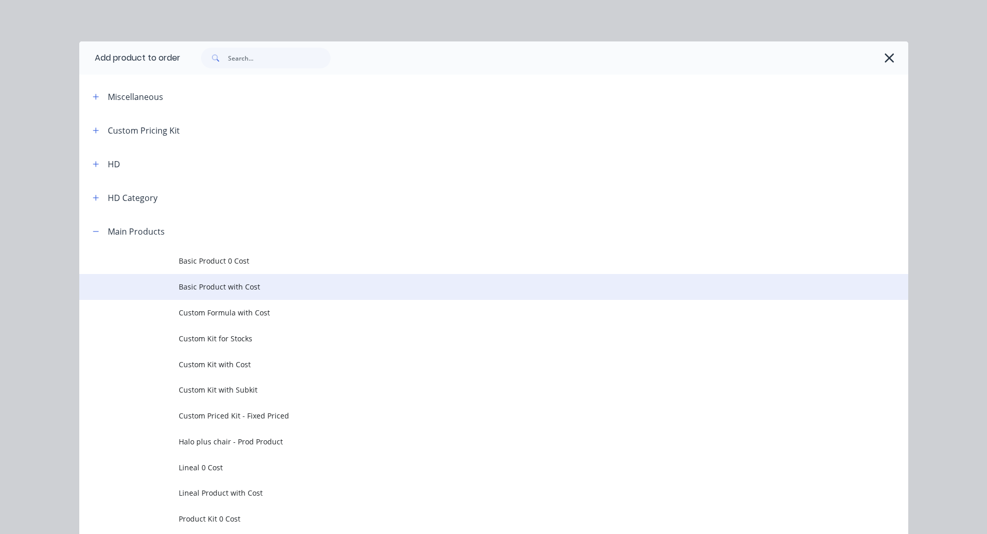
click at [209, 284] on span "Basic Product with Cost" at bounding box center [470, 286] width 583 height 11
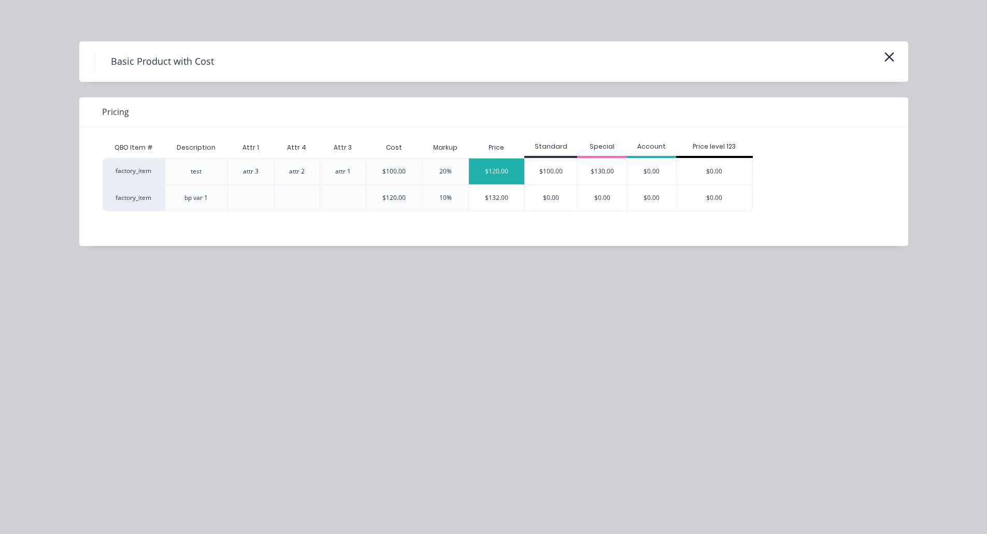
click at [499, 167] on div "$120.00" at bounding box center [497, 171] width 56 height 26
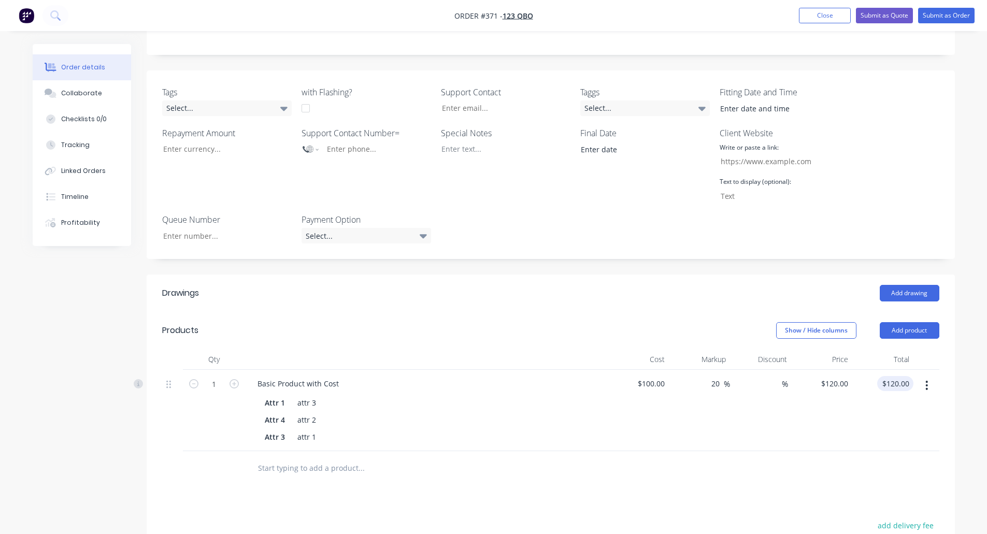
scroll to position [249, 0]
click at [922, 375] on button "button" at bounding box center [926, 384] width 24 height 19
click at [852, 467] on div "Delete" at bounding box center [890, 474] width 80 height 15
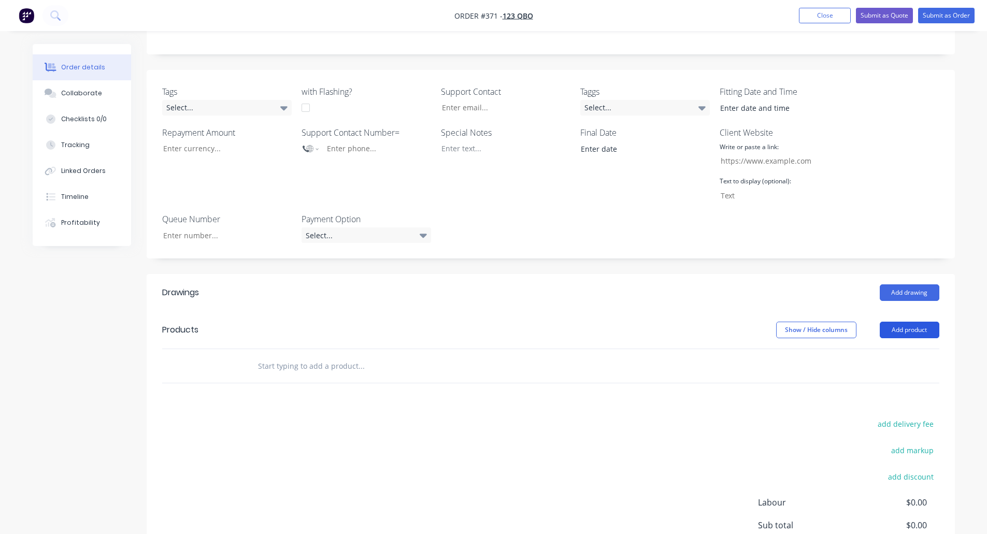
click at [922, 322] on button "Add product" at bounding box center [909, 330] width 60 height 17
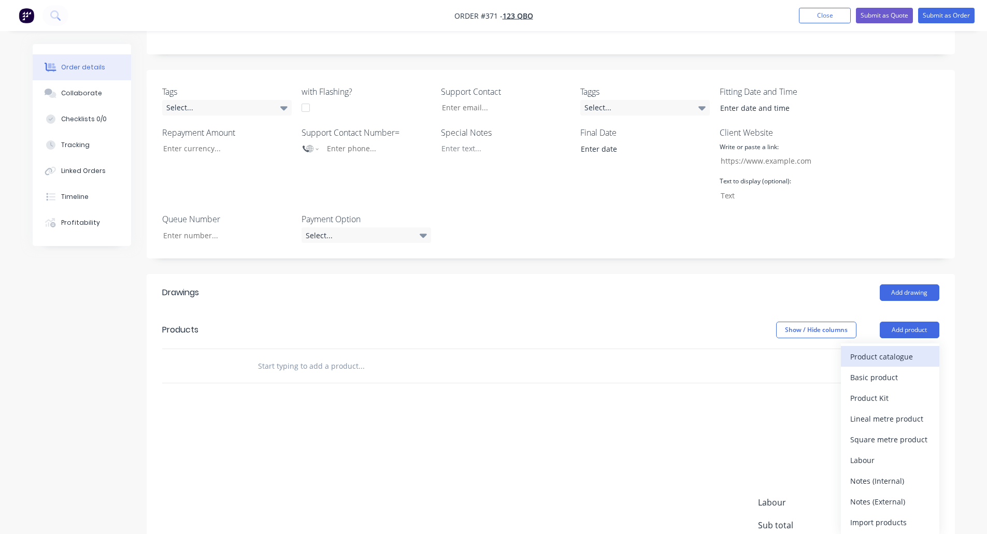
click at [854, 349] on div "Product catalogue" at bounding box center [890, 356] width 80 height 15
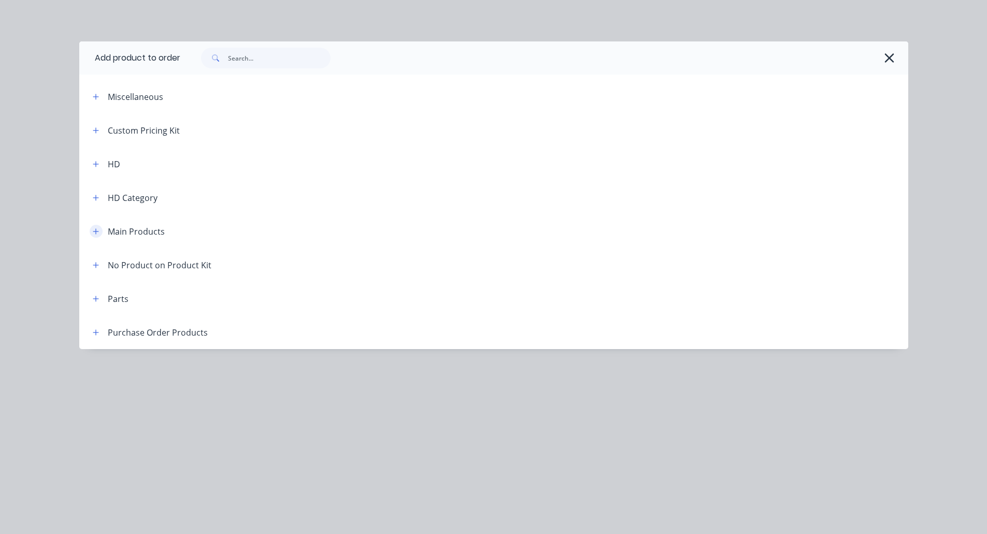
click at [96, 229] on icon "button" at bounding box center [96, 231] width 6 height 6
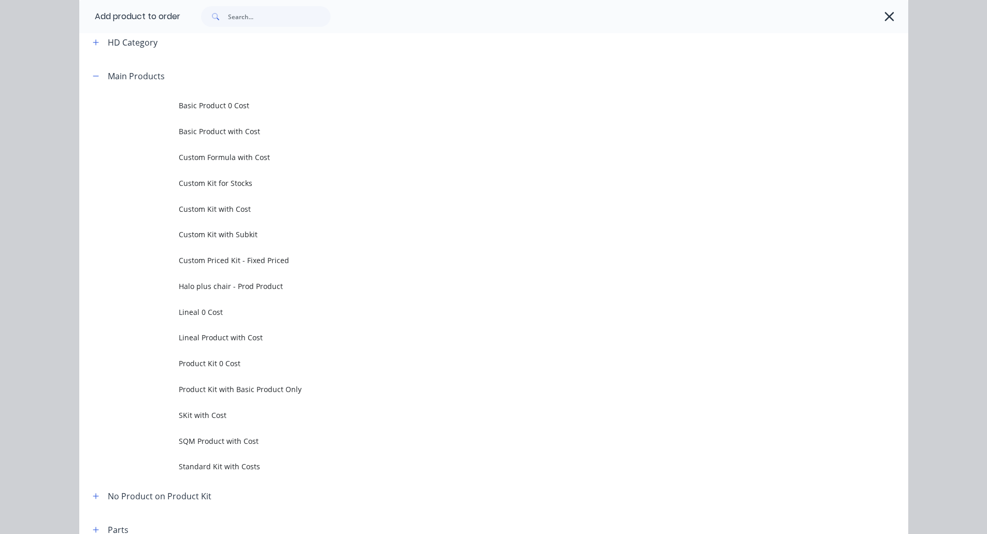
scroll to position [156, 0]
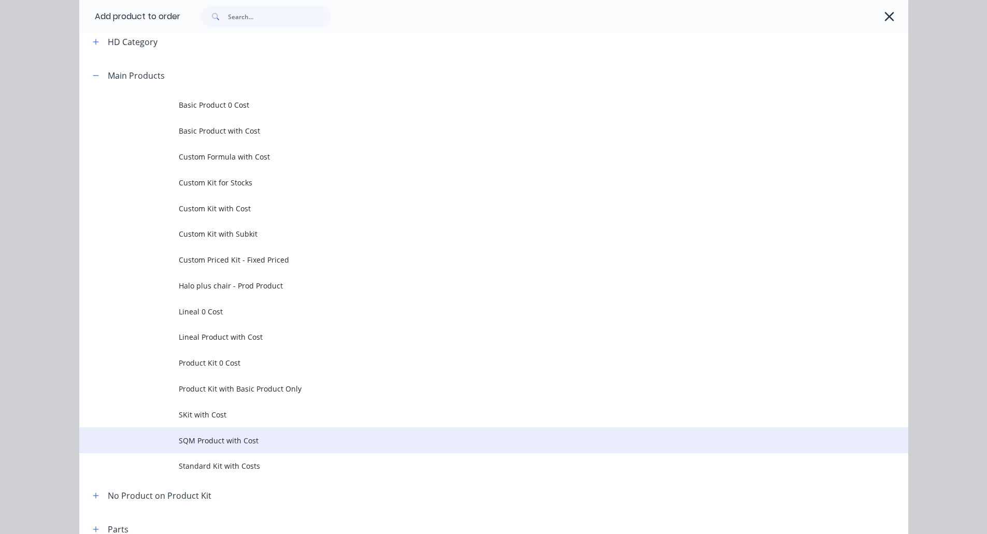
click at [222, 427] on td "SQM Product with Cost" at bounding box center [543, 440] width 729 height 26
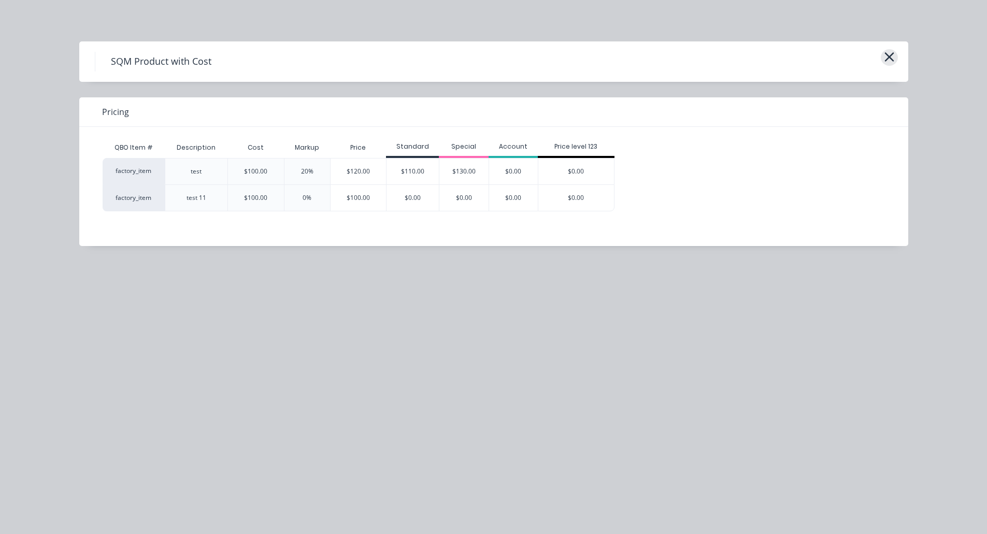
click at [888, 61] on icon "button" at bounding box center [889, 57] width 11 height 15
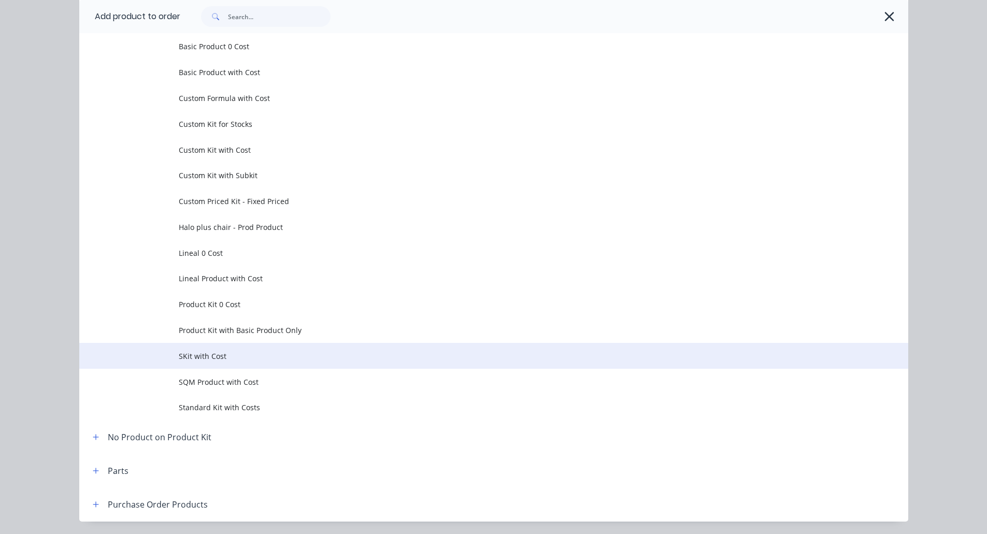
click at [287, 351] on span "SKit with Cost" at bounding box center [470, 356] width 583 height 11
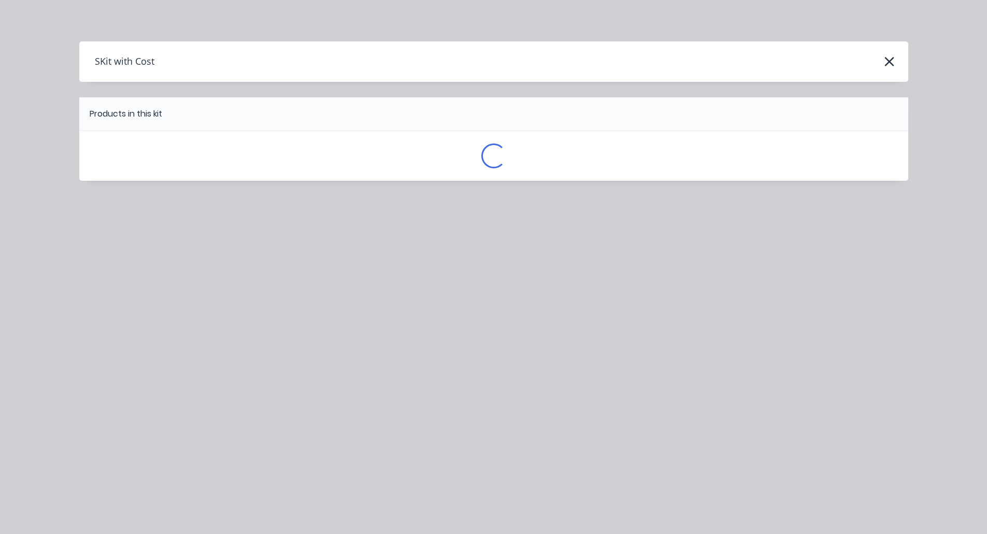
scroll to position [0, 0]
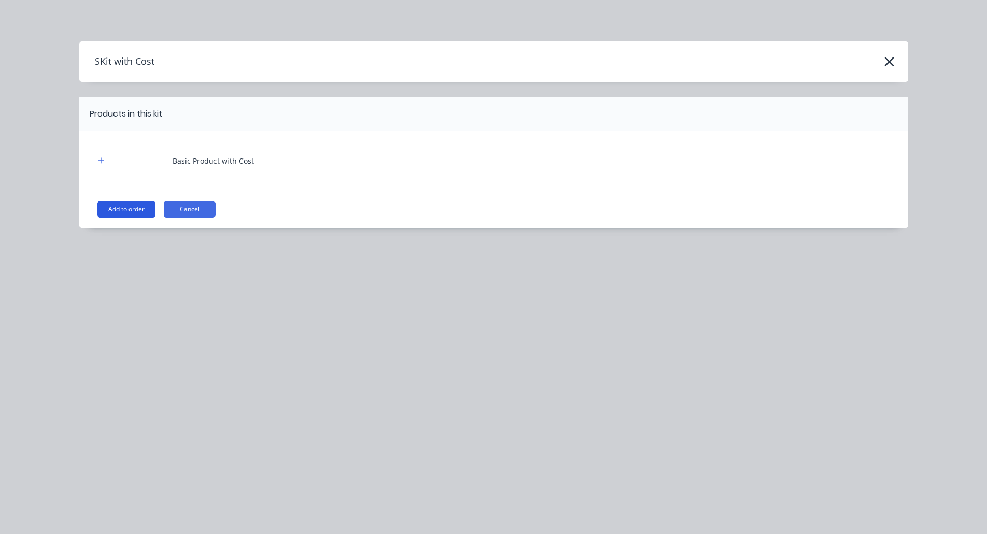
click at [128, 205] on button "Add to order" at bounding box center [126, 209] width 58 height 17
